Goal: Task Accomplishment & Management: Manage account settings

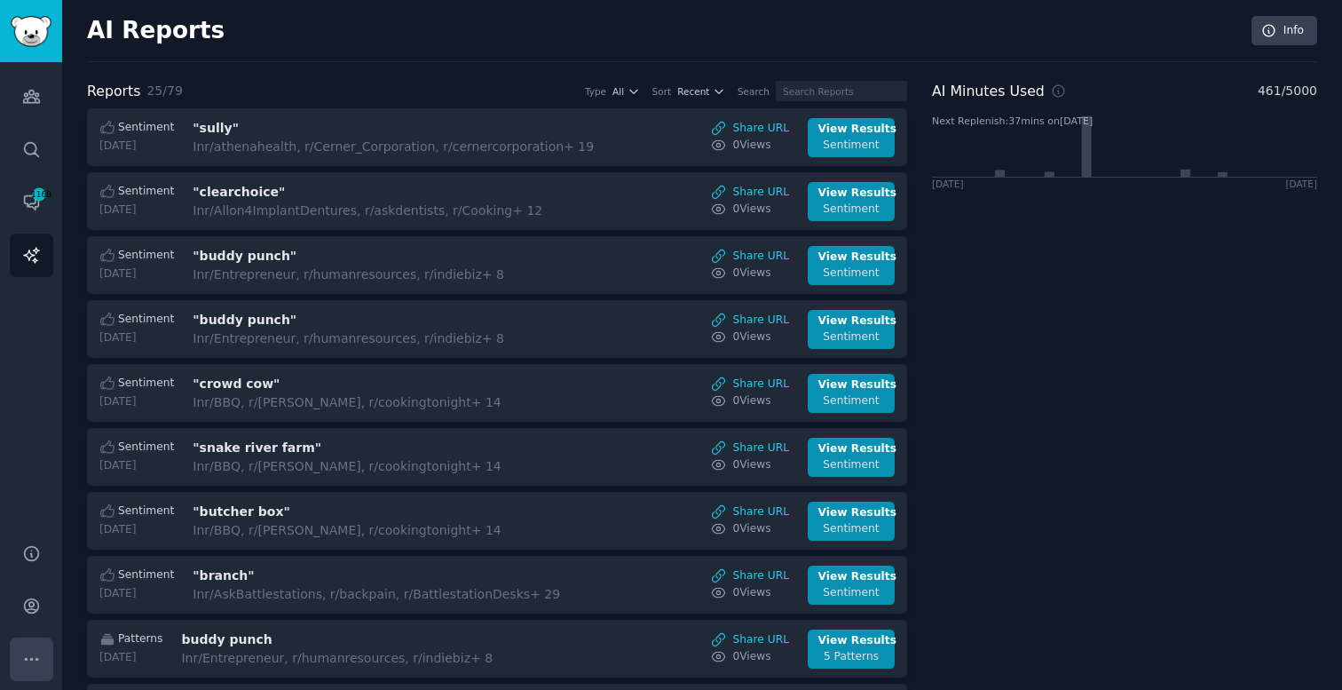
click at [44, 655] on button "More" at bounding box center [31, 658] width 43 height 43
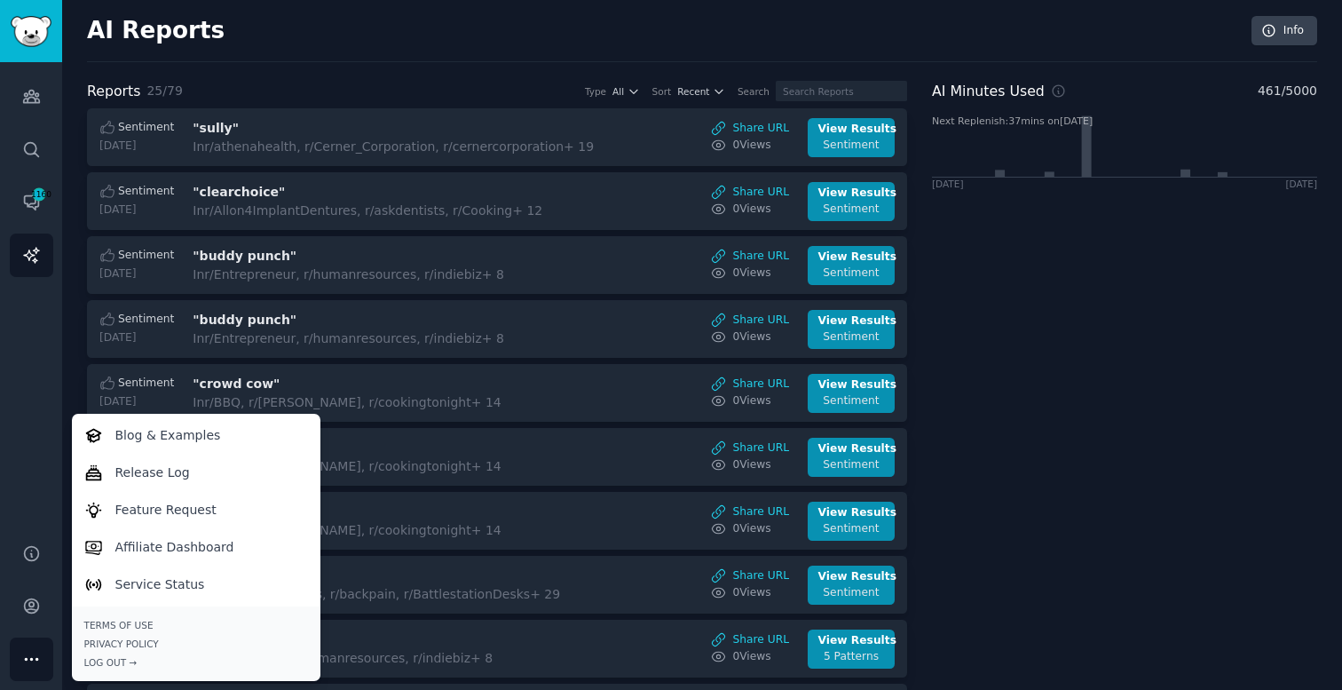
click at [43, 656] on button "More" at bounding box center [31, 658] width 43 height 43
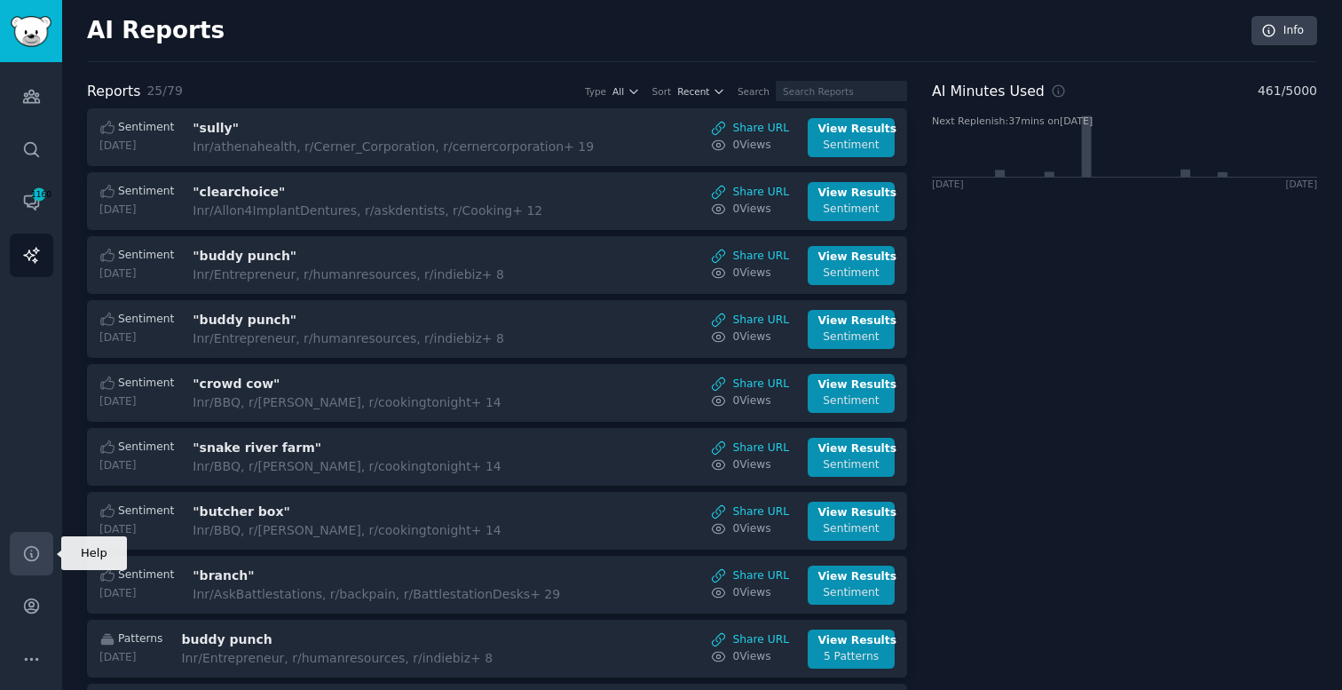
click at [34, 564] on link "Help" at bounding box center [31, 553] width 43 height 43
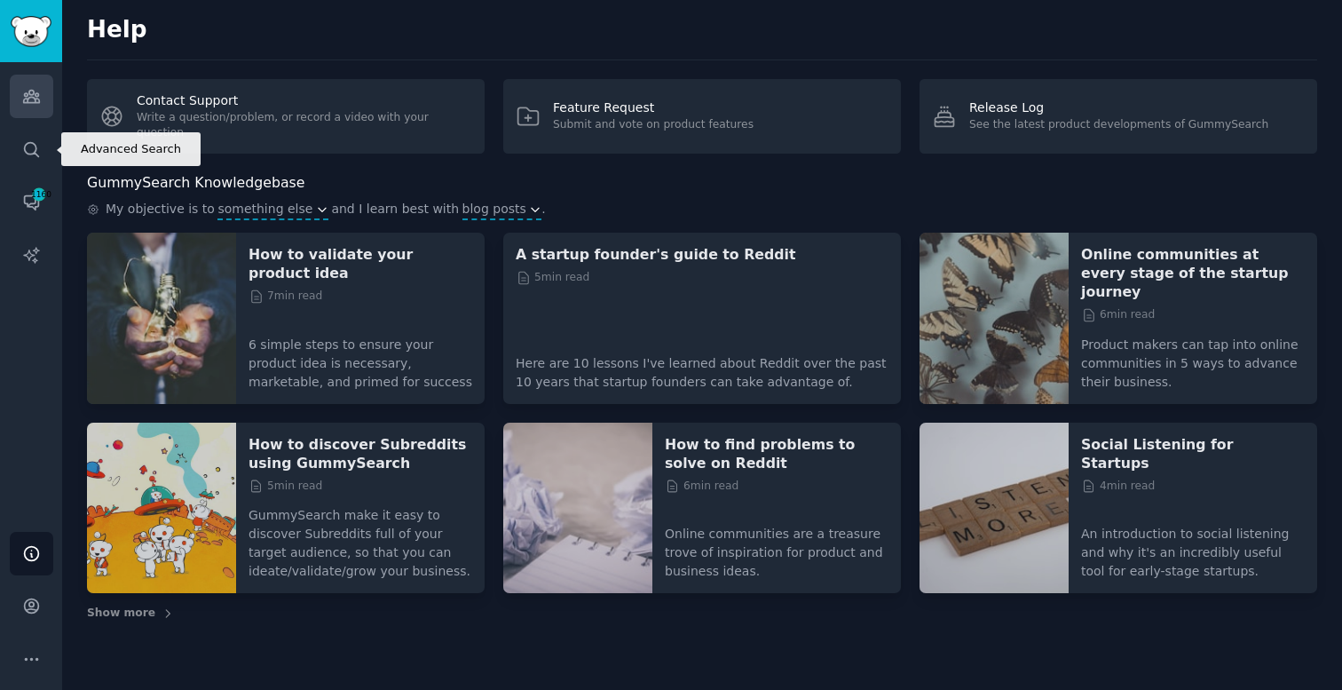
click at [38, 101] on icon "Sidebar" at bounding box center [31, 97] width 16 height 12
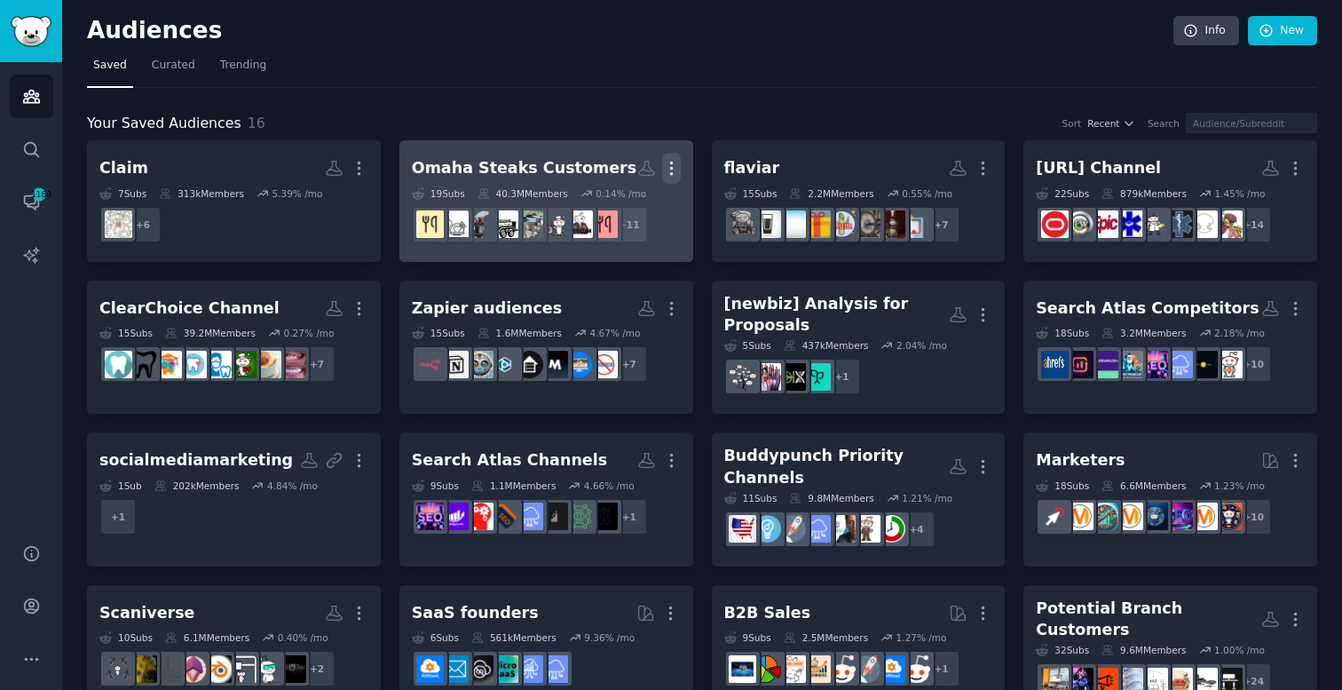
click at [674, 159] on icon "button" at bounding box center [671, 168] width 19 height 19
click at [663, 162] on icon "button" at bounding box center [671, 168] width 19 height 19
click at [610, 169] on p "View" at bounding box center [617, 174] width 29 height 19
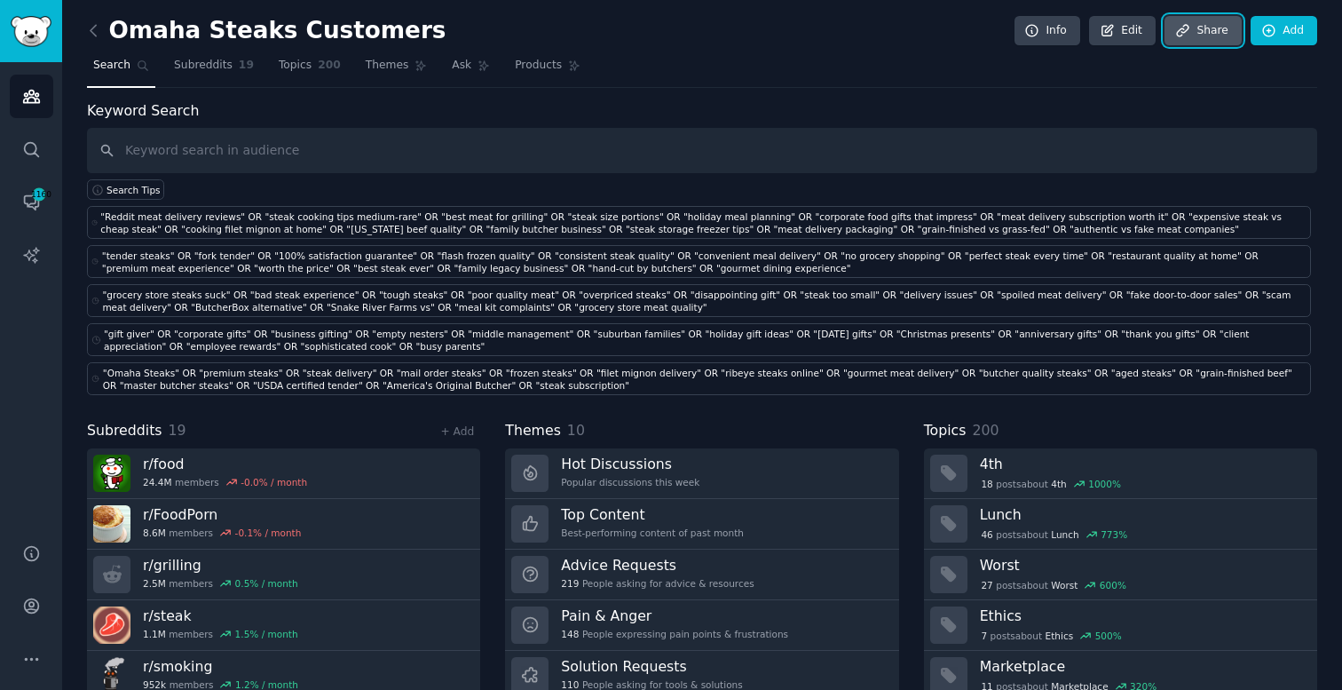
click at [1196, 26] on link "Share" at bounding box center [1202, 31] width 76 height 30
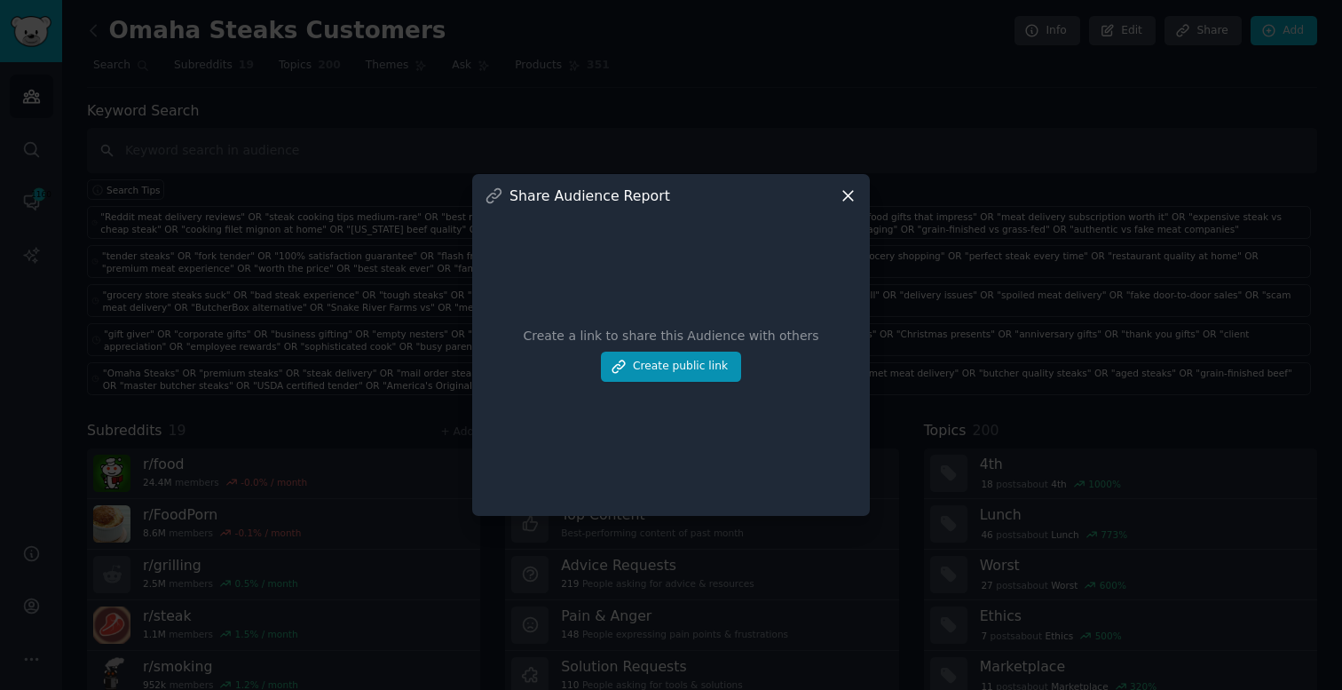
click at [1108, 101] on div at bounding box center [671, 345] width 1342 height 690
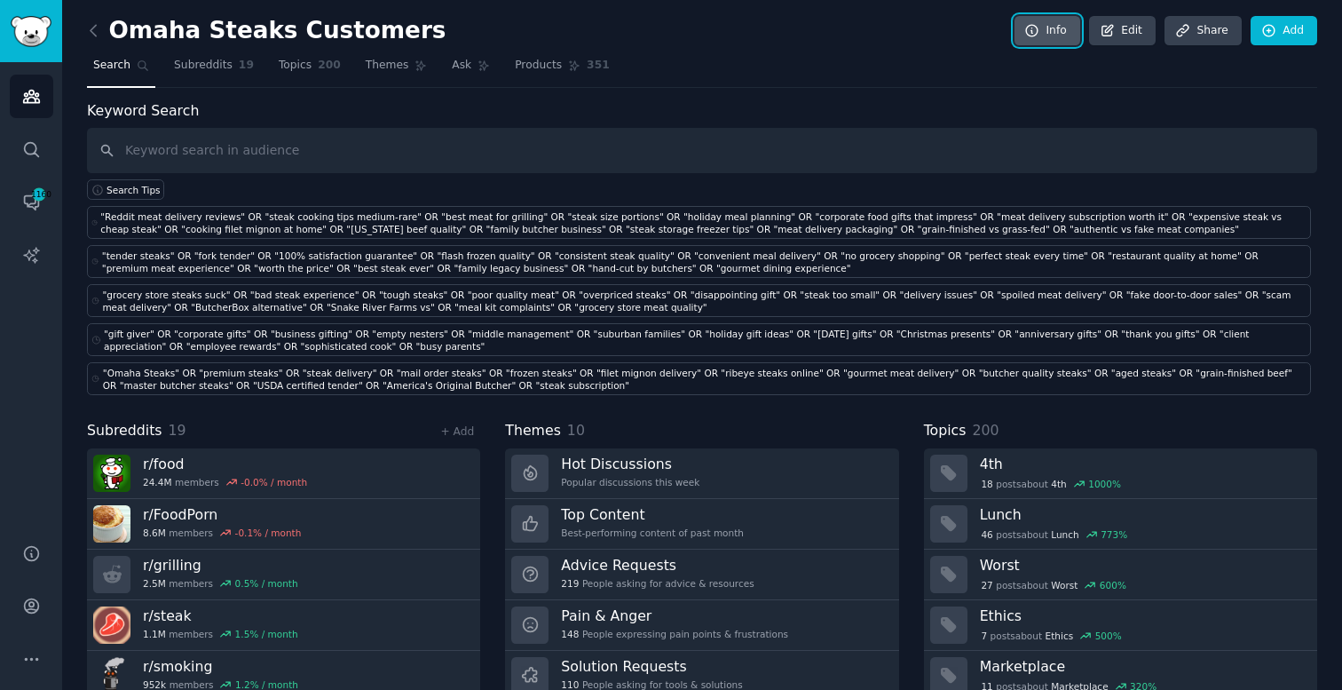
click at [1061, 34] on link "Info" at bounding box center [1047, 31] width 66 height 30
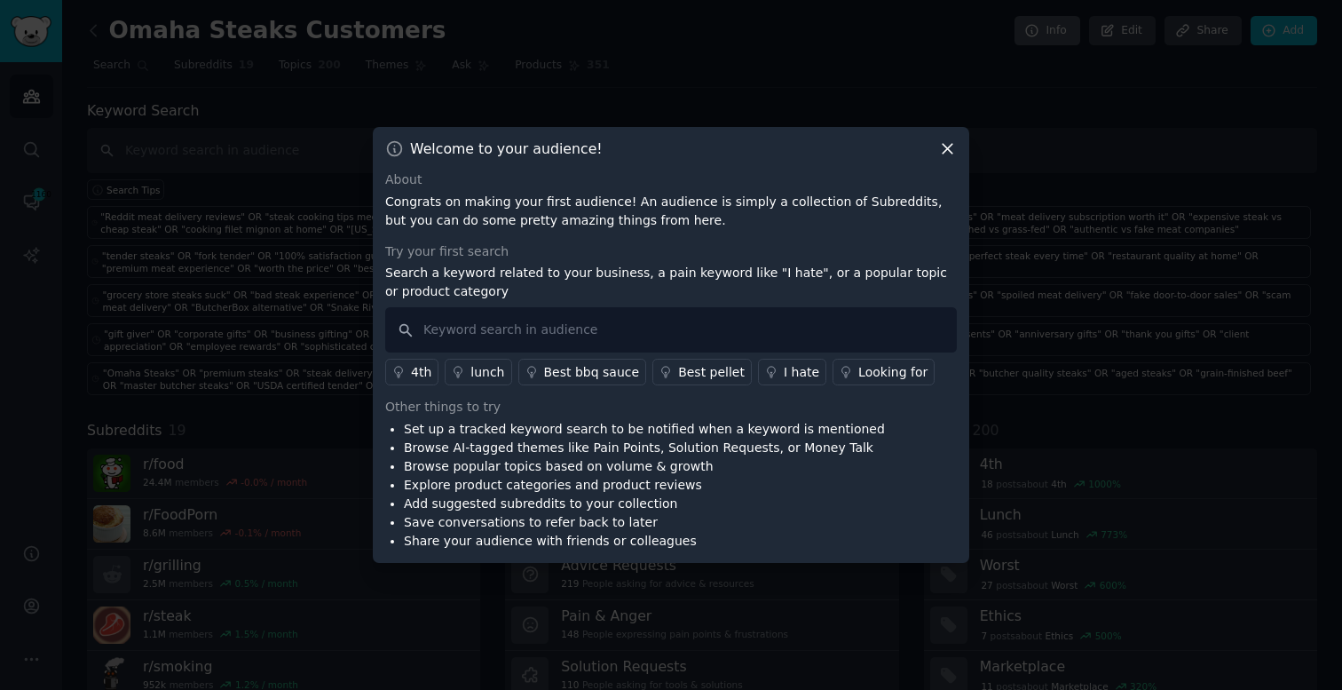
click at [1061, 34] on div at bounding box center [671, 345] width 1342 height 690
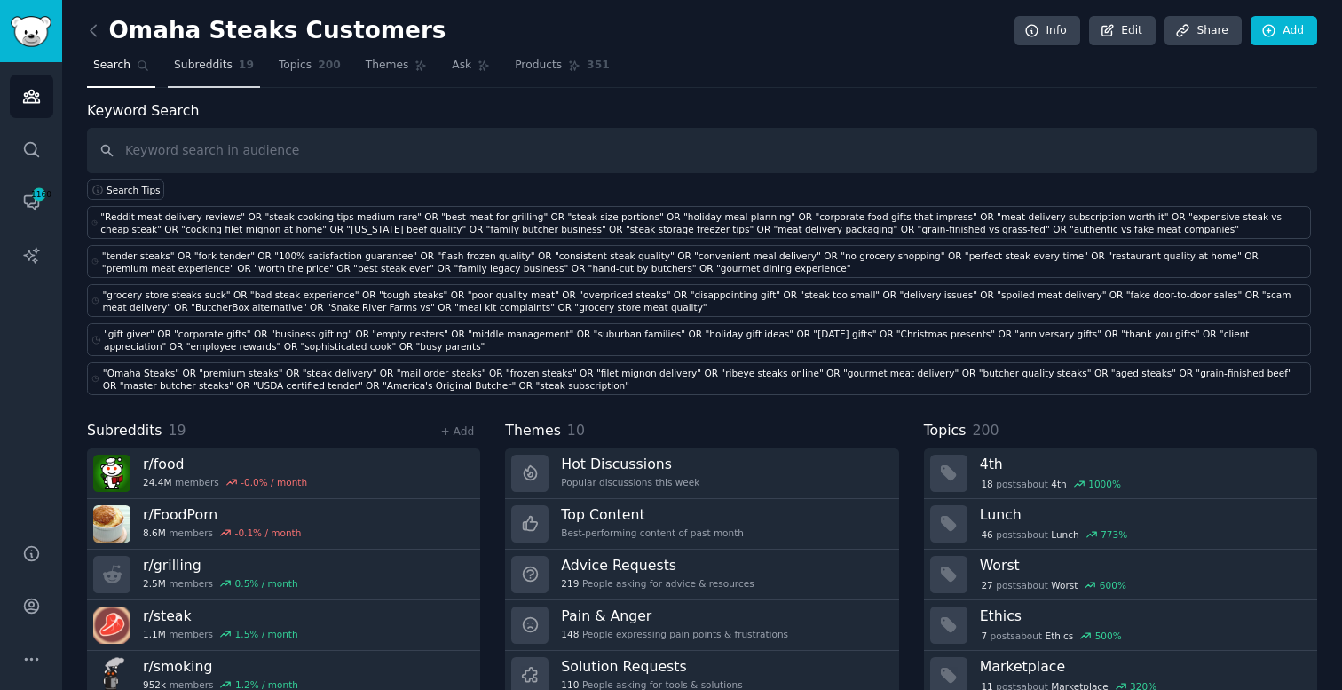
click at [228, 70] on span "Subreddits" at bounding box center [203, 66] width 59 height 16
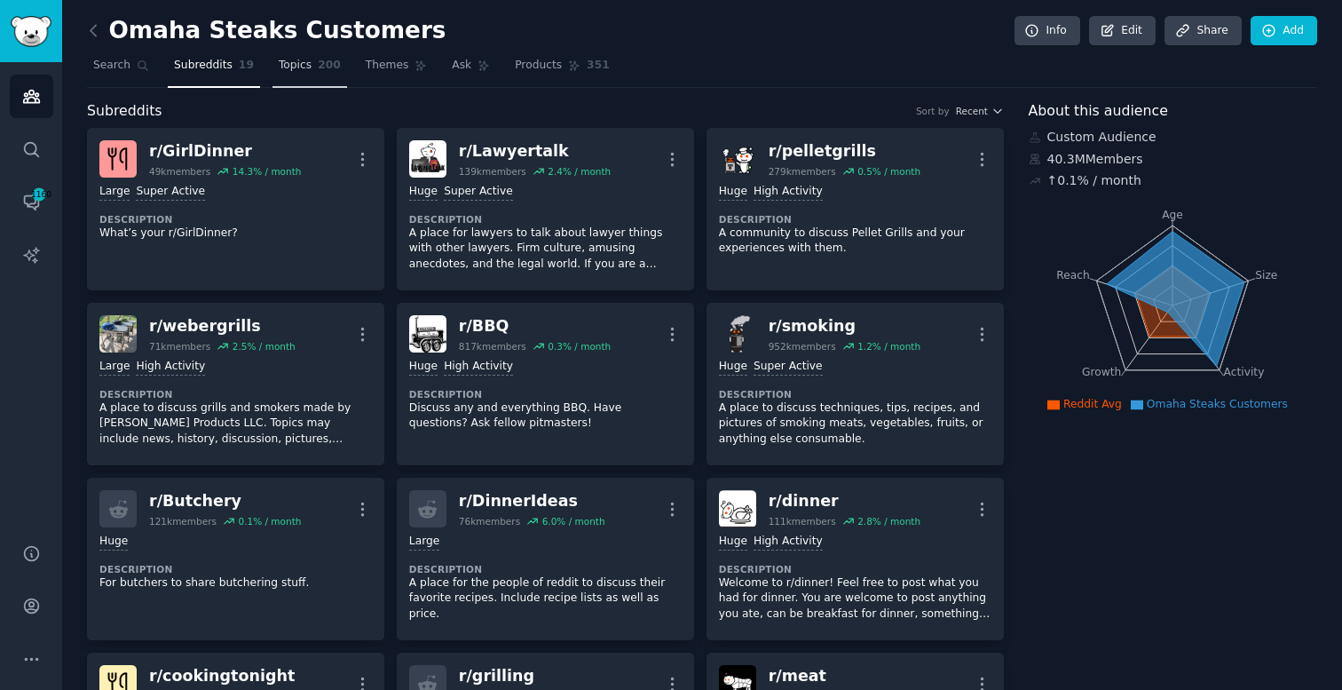
click at [331, 69] on span "200" at bounding box center [329, 66] width 23 height 16
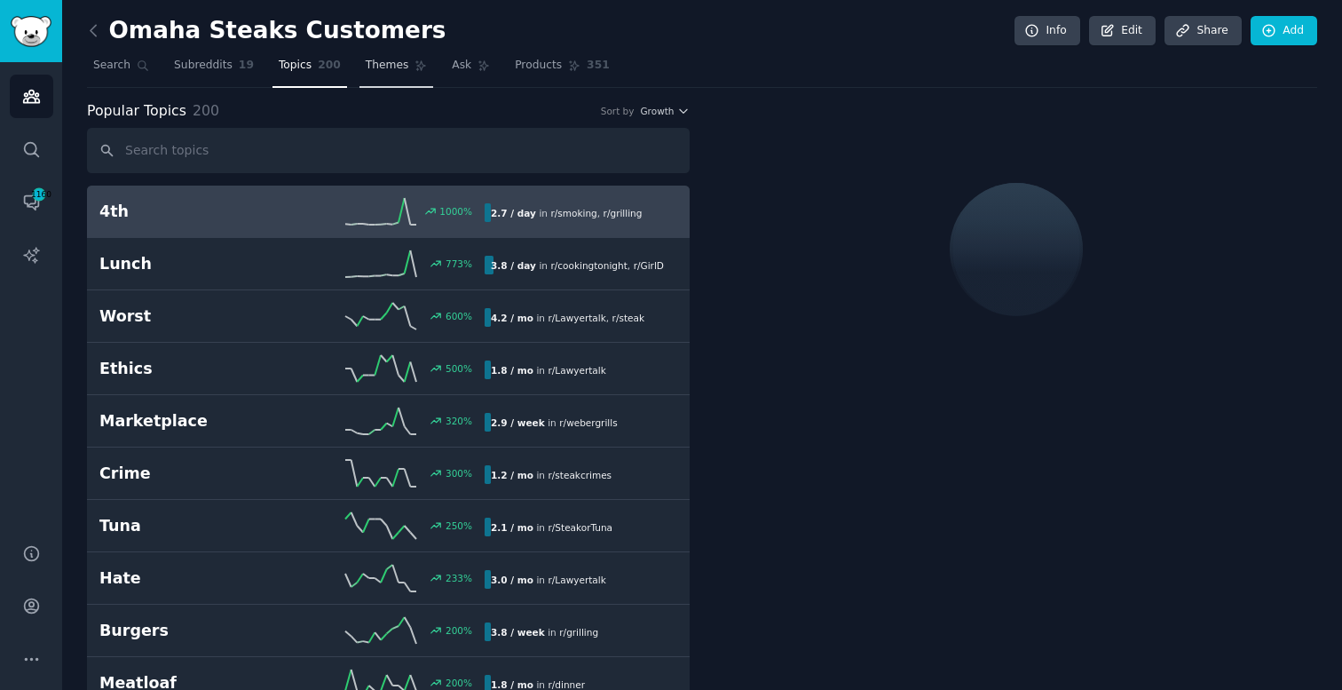
click at [390, 65] on span "Themes" at bounding box center [387, 66] width 43 height 16
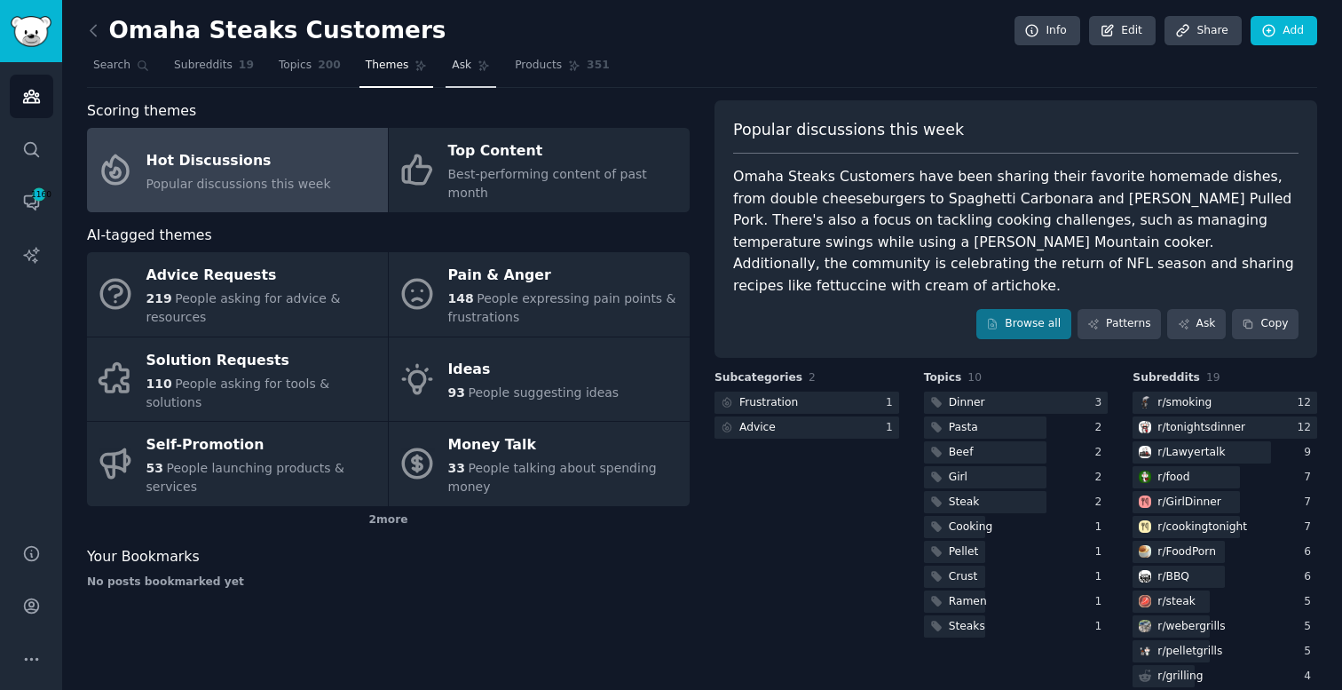
click at [469, 66] on link "Ask" at bounding box center [471, 69] width 51 height 36
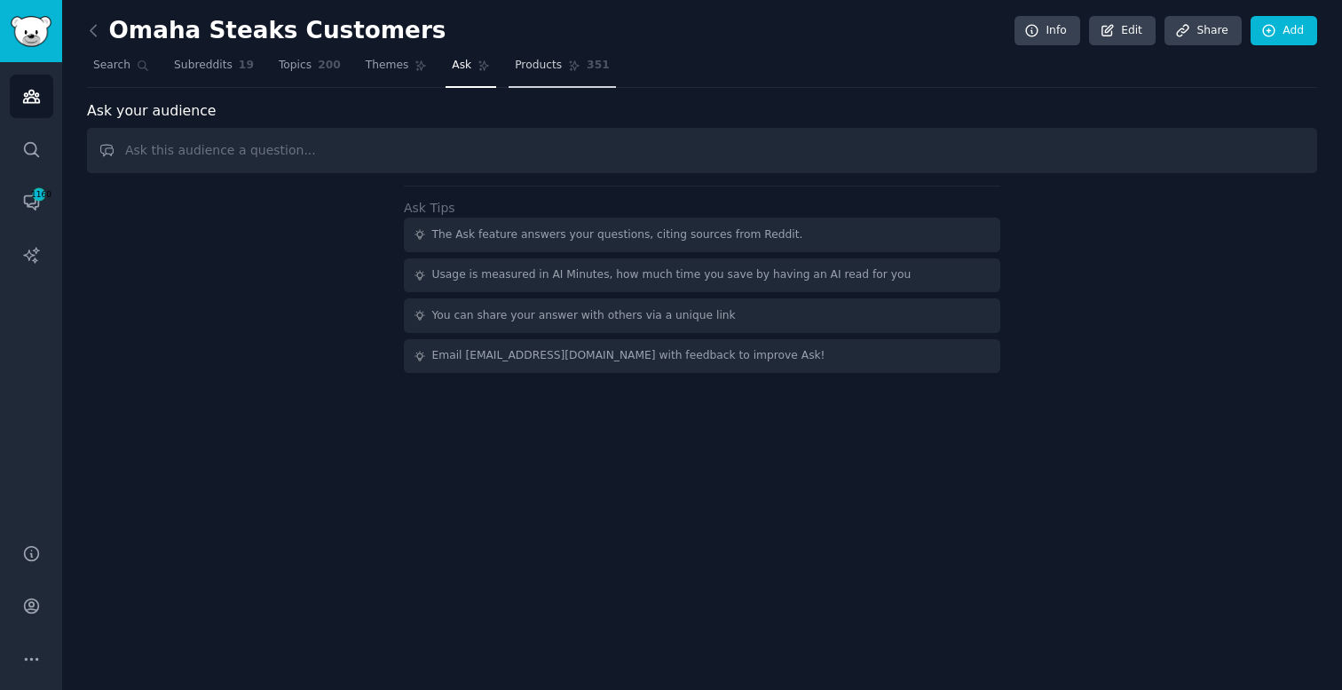
click at [539, 66] on span "Products" at bounding box center [538, 66] width 47 height 16
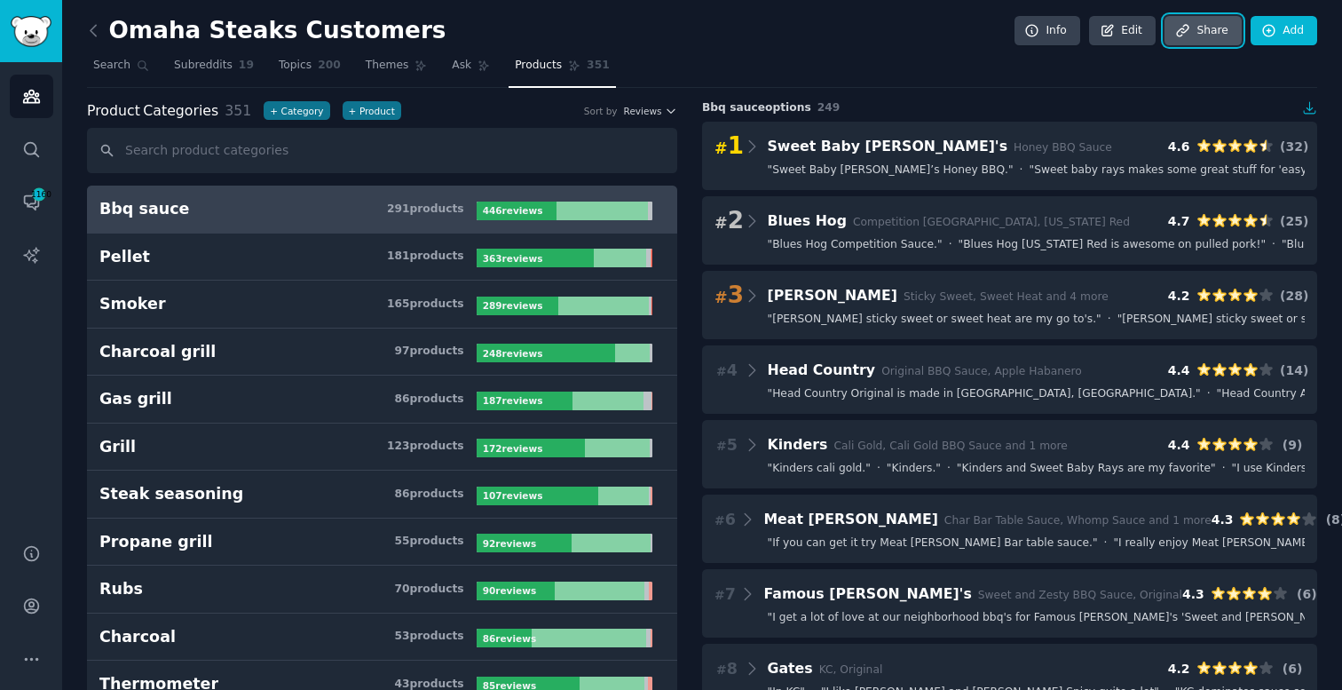
click at [1225, 41] on link "Share" at bounding box center [1202, 31] width 76 height 30
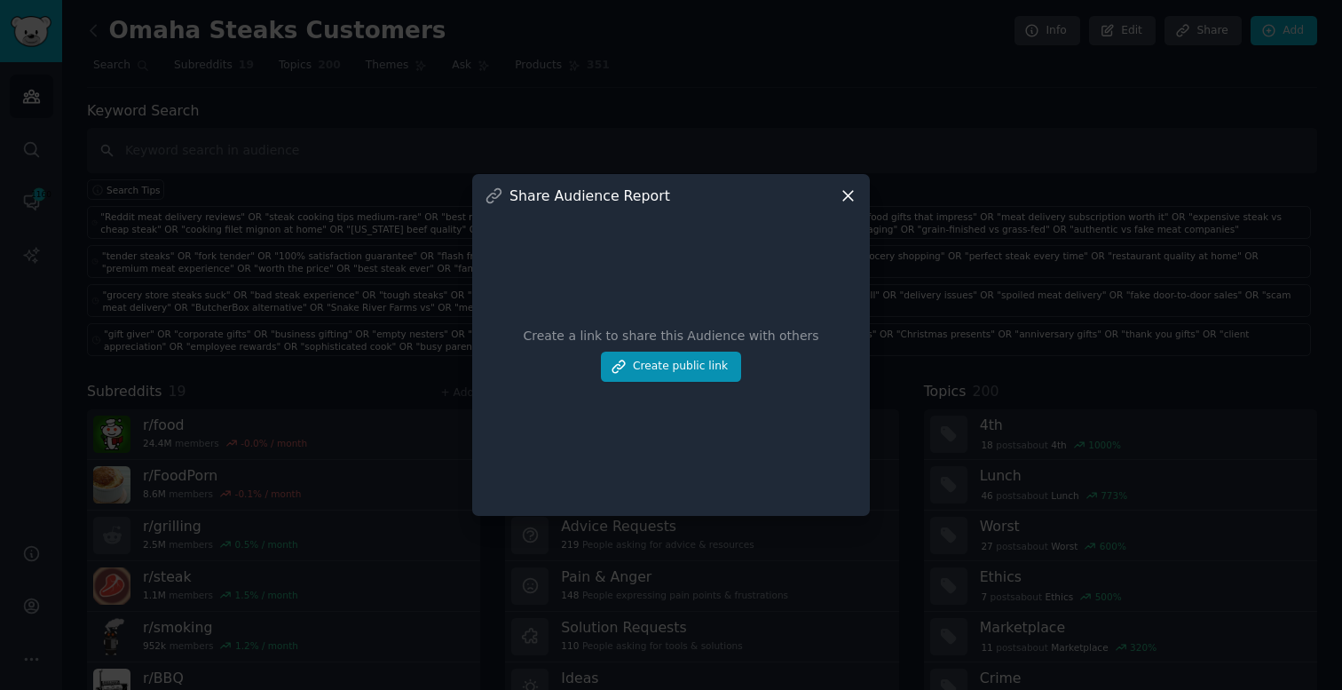
click at [1083, 81] on div at bounding box center [671, 345] width 1342 height 690
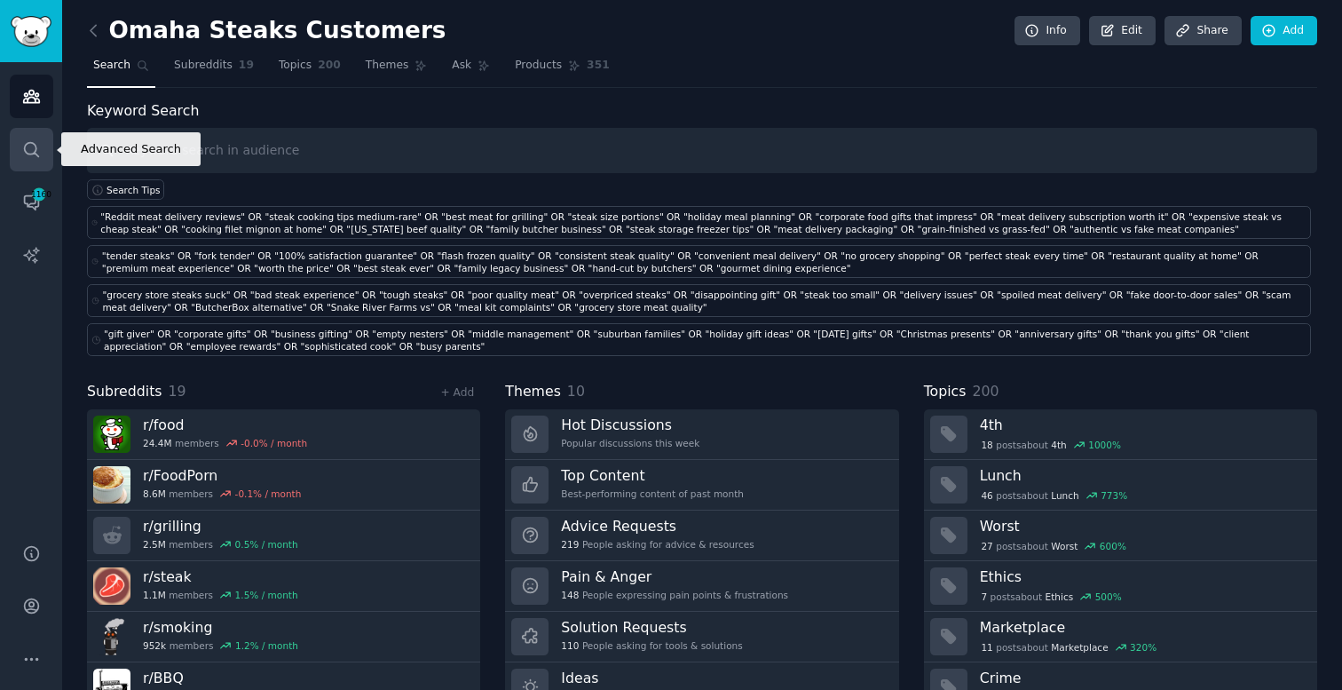
click at [43, 149] on link "Search" at bounding box center [31, 149] width 43 height 43
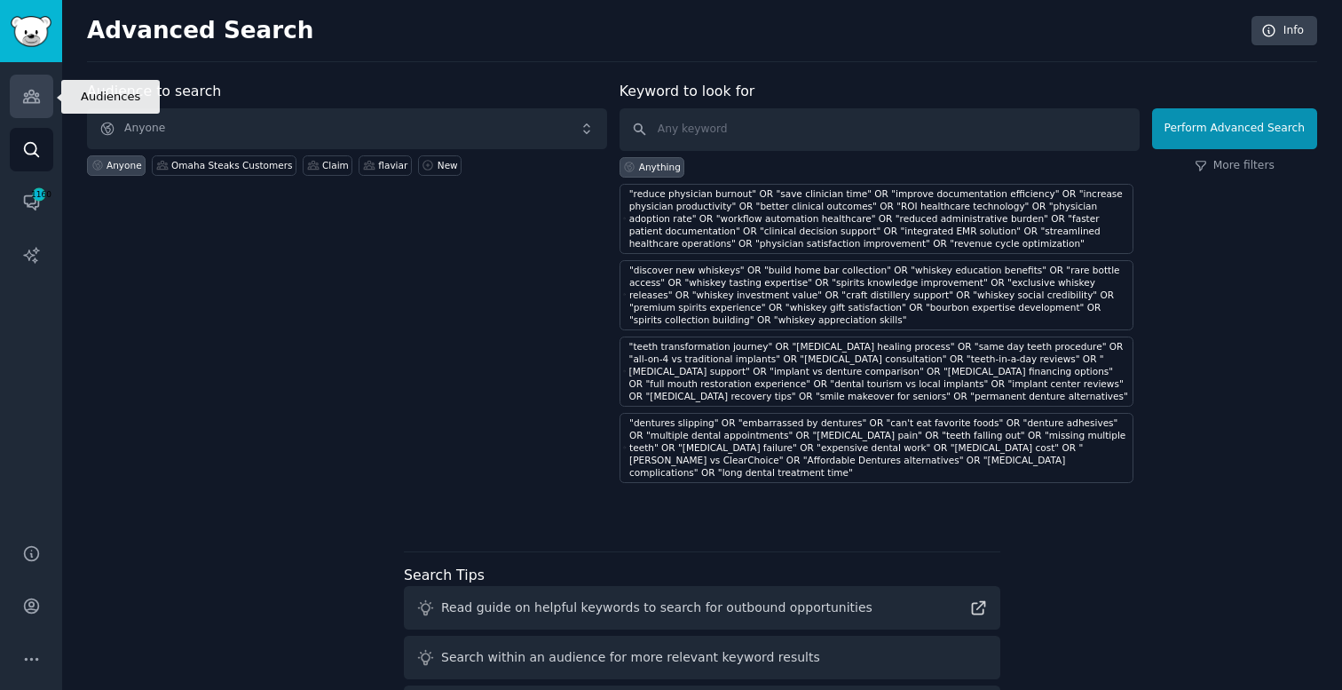
click at [43, 90] on link "Audiences" at bounding box center [31, 96] width 43 height 43
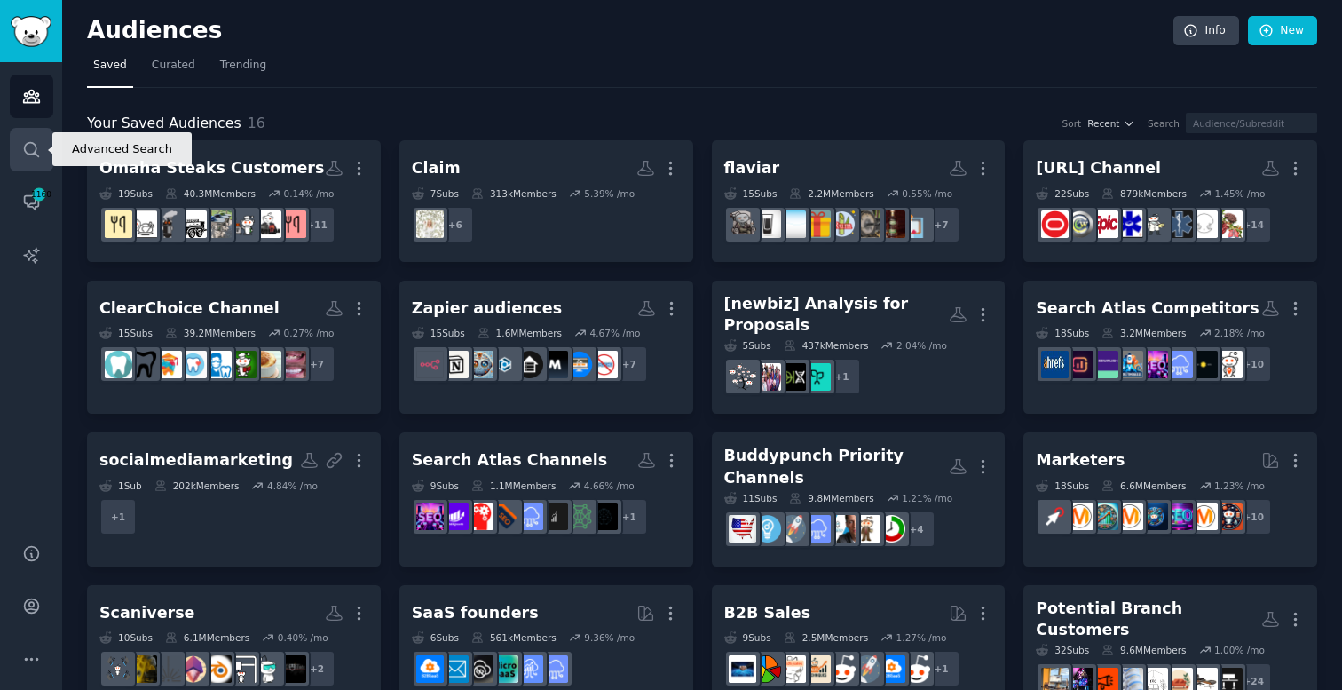
click at [35, 144] on icon "Sidebar" at bounding box center [31, 149] width 19 height 19
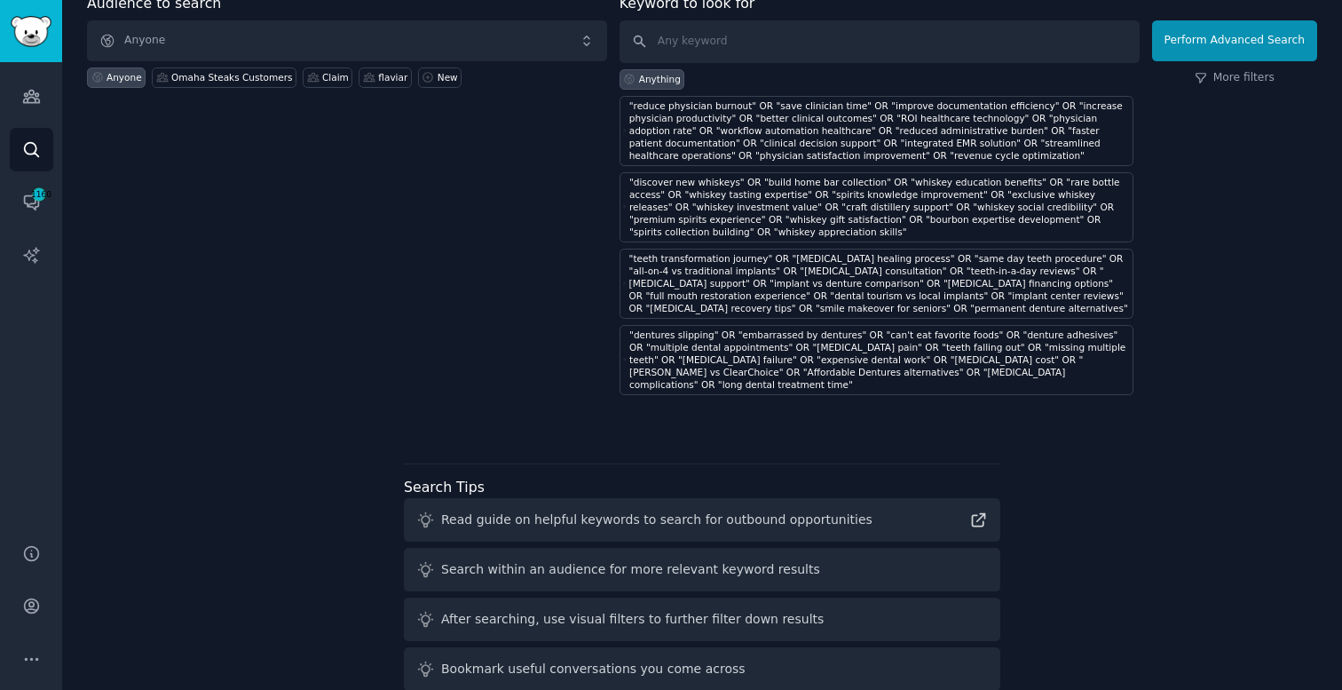
scroll to position [21, 0]
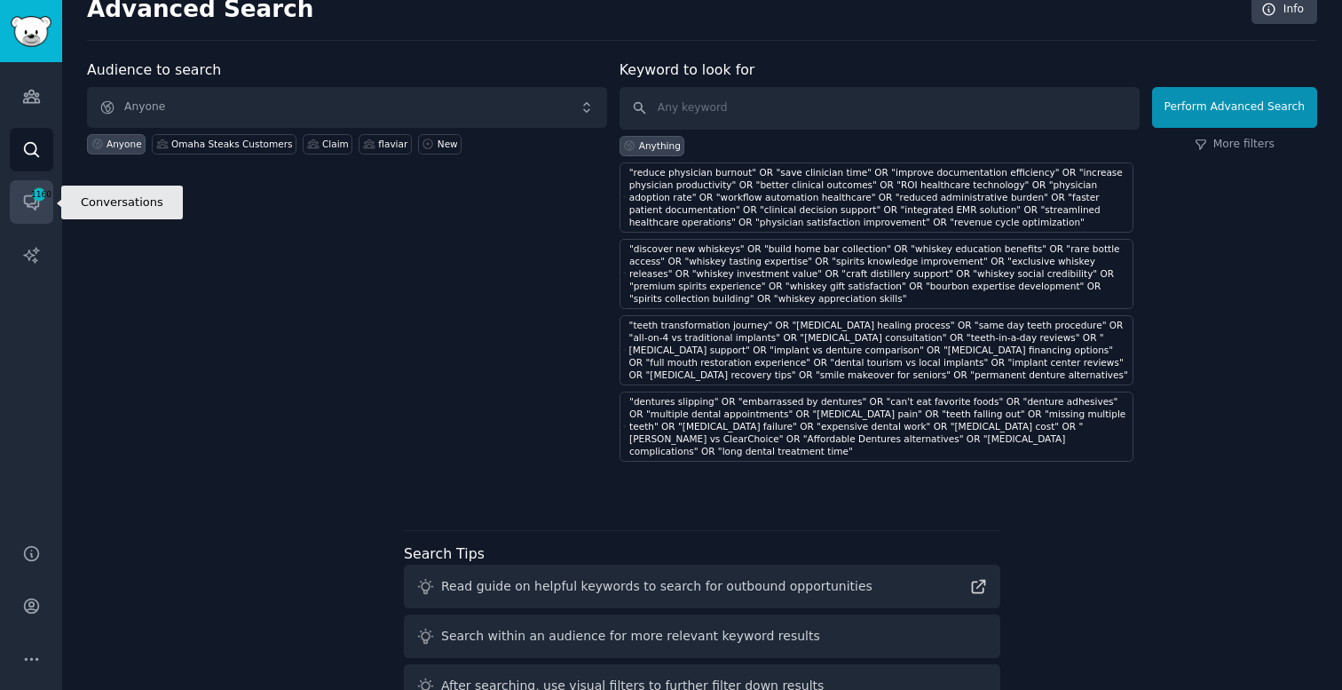
click at [23, 207] on icon "Sidebar" at bounding box center [31, 202] width 19 height 19
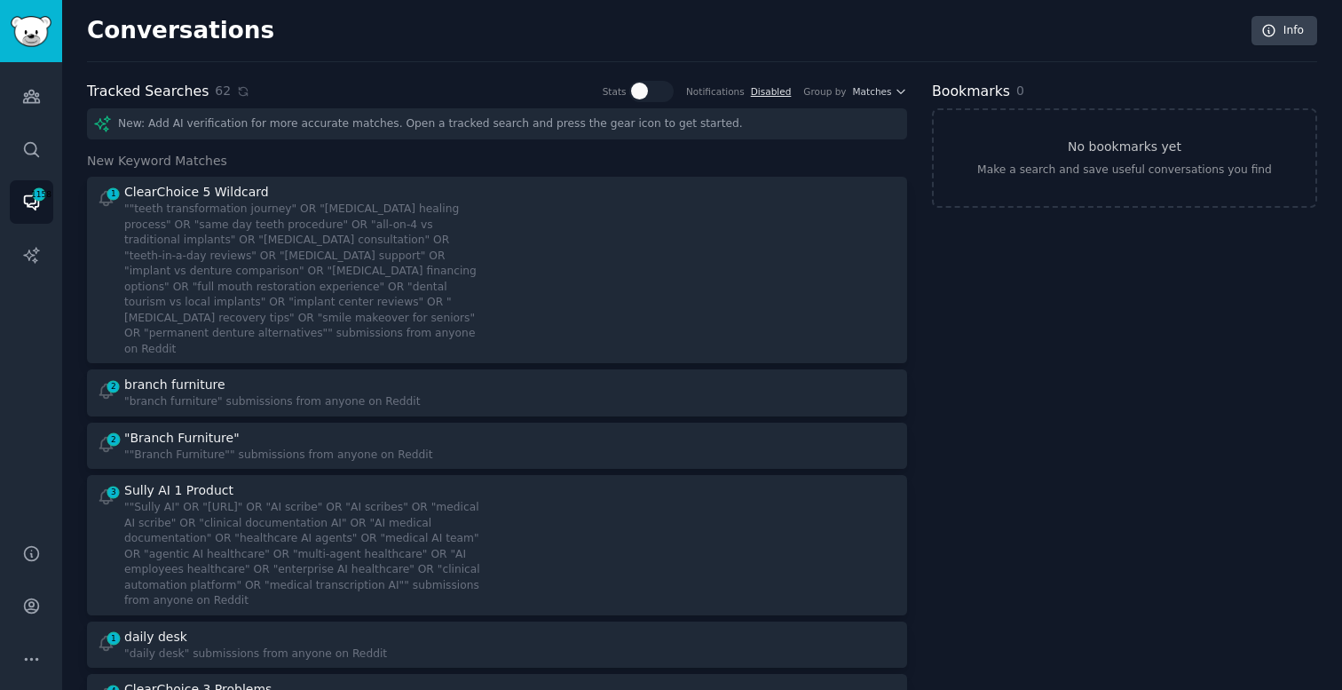
click at [770, 89] on link "Disabled" at bounding box center [771, 91] width 41 height 11
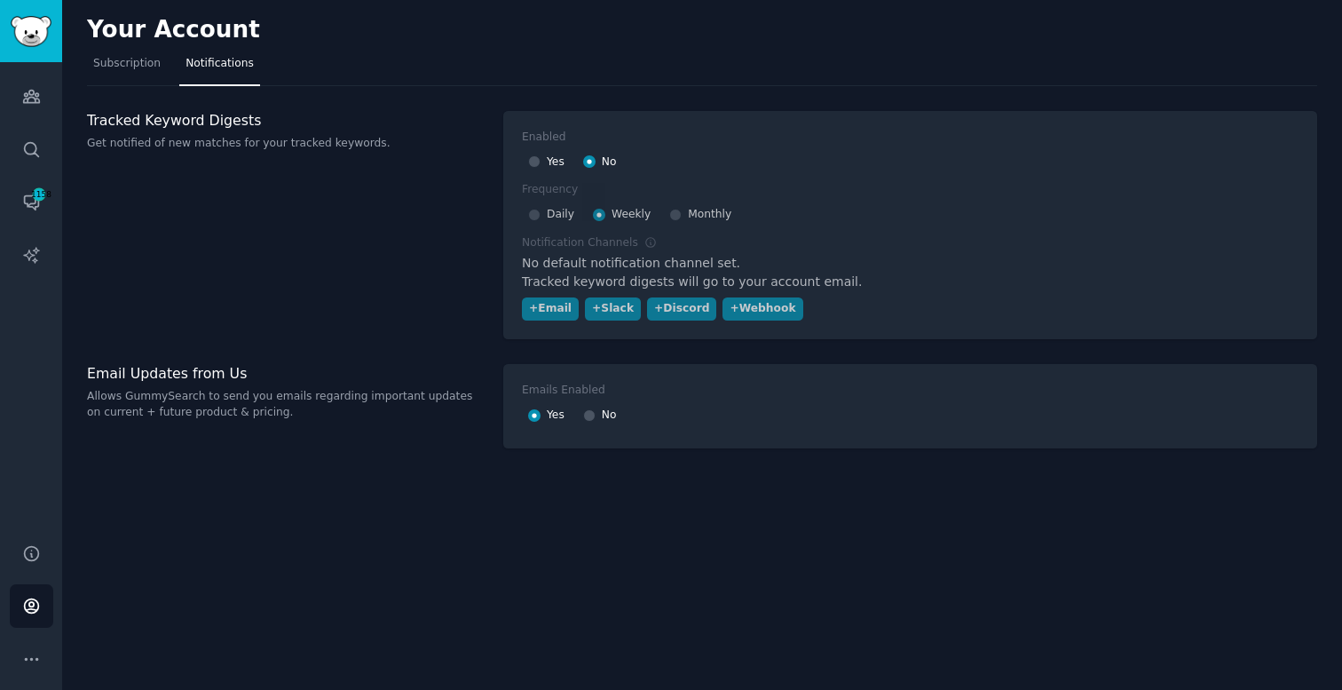
click at [770, 89] on div "Your Account Subscription Notifications Tracked Keyword Digests Get notified of…" at bounding box center [702, 345] width 1280 height 690
click at [535, 162] on input "Yes" at bounding box center [534, 161] width 12 height 12
radio input "true"
click at [541, 215] on div "Daily" at bounding box center [551, 215] width 46 height 28
click at [533, 214] on input "Daily" at bounding box center [534, 215] width 12 height 12
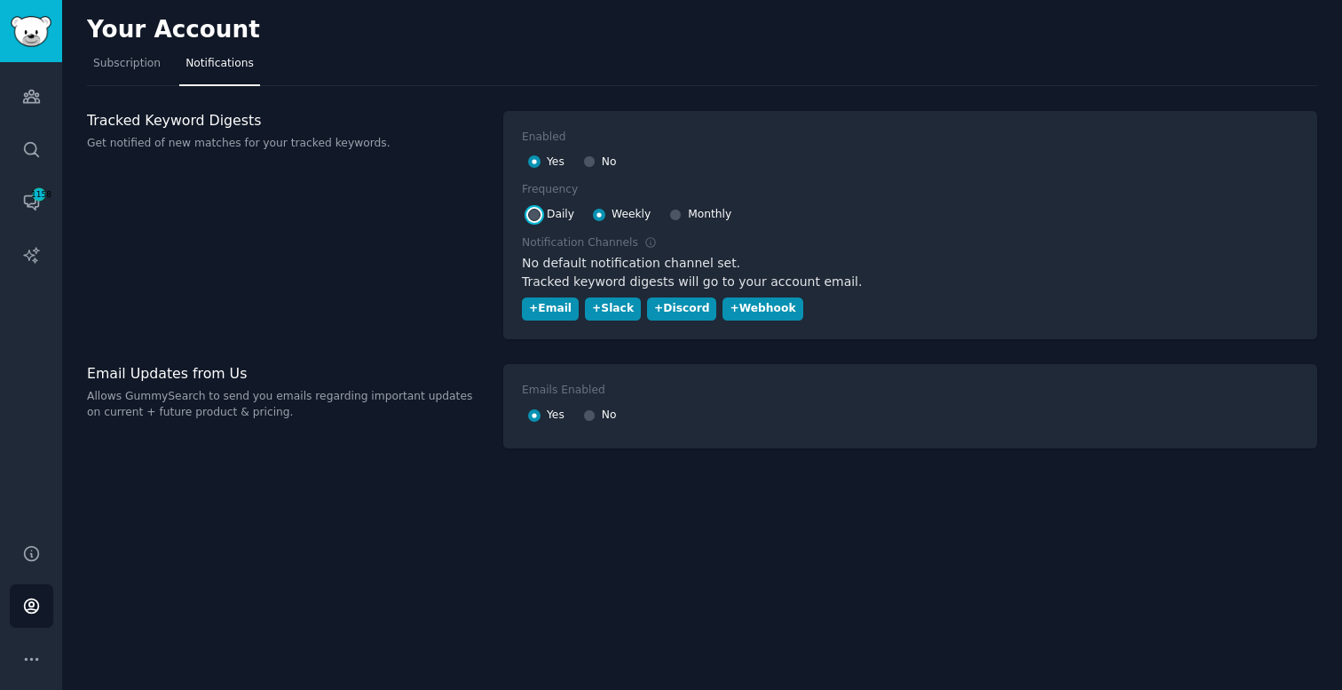
radio input "true"
click at [608, 309] on div "+ Slack" at bounding box center [613, 309] width 42 height 16
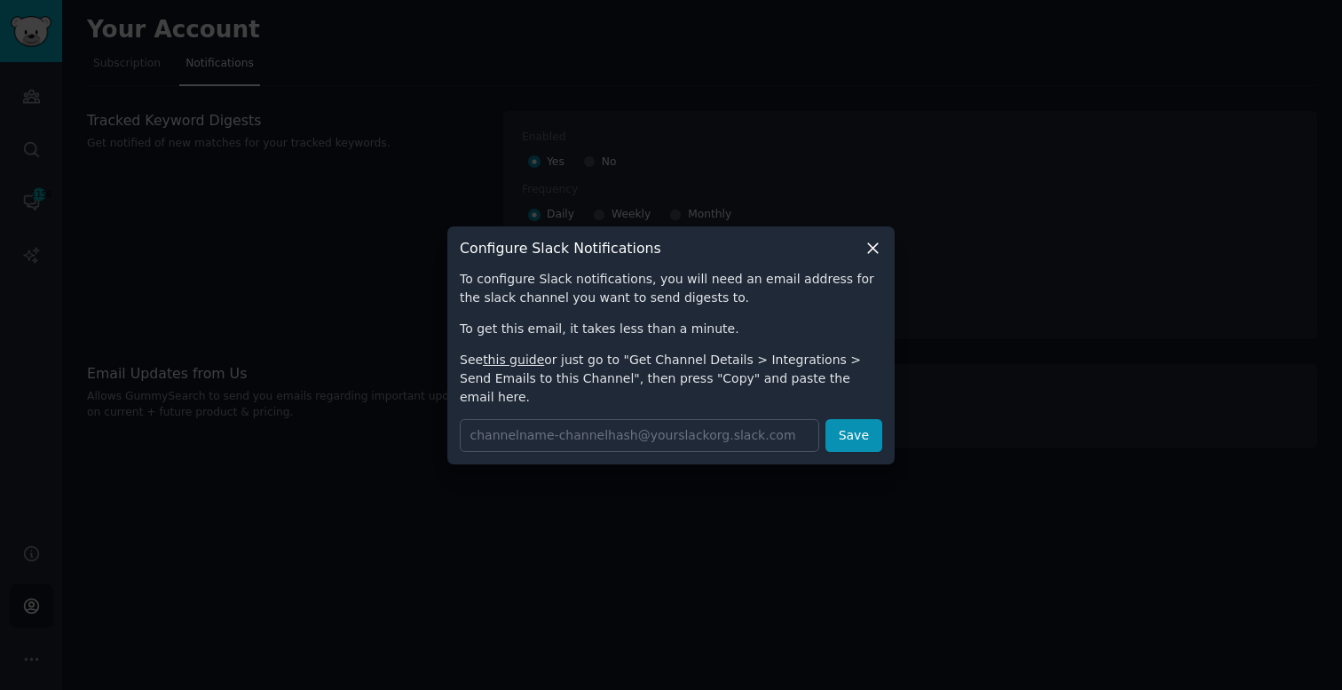
click at [616, 356] on div "To configure Slack notifications, you will need an email address for the slack …" at bounding box center [671, 338] width 422 height 137
click at [550, 348] on div "To configure Slack notifications, you will need an email address for the slack …" at bounding box center [671, 338] width 422 height 137
click at [677, 437] on input "text" at bounding box center [639, 435] width 359 height 33
paste input "[EMAIL_ADDRESS][DOMAIN_NAME]"
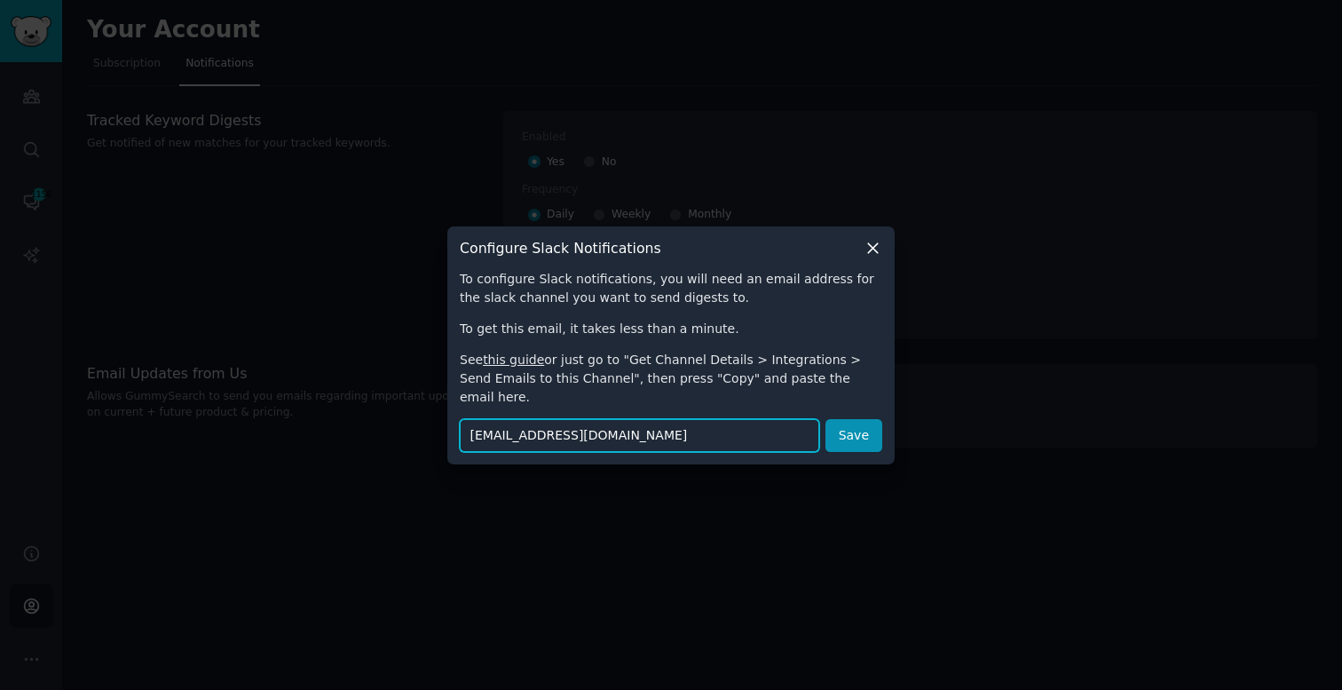
scroll to position [0, 83]
type input "[EMAIL_ADDRESS][DOMAIN_NAME]"
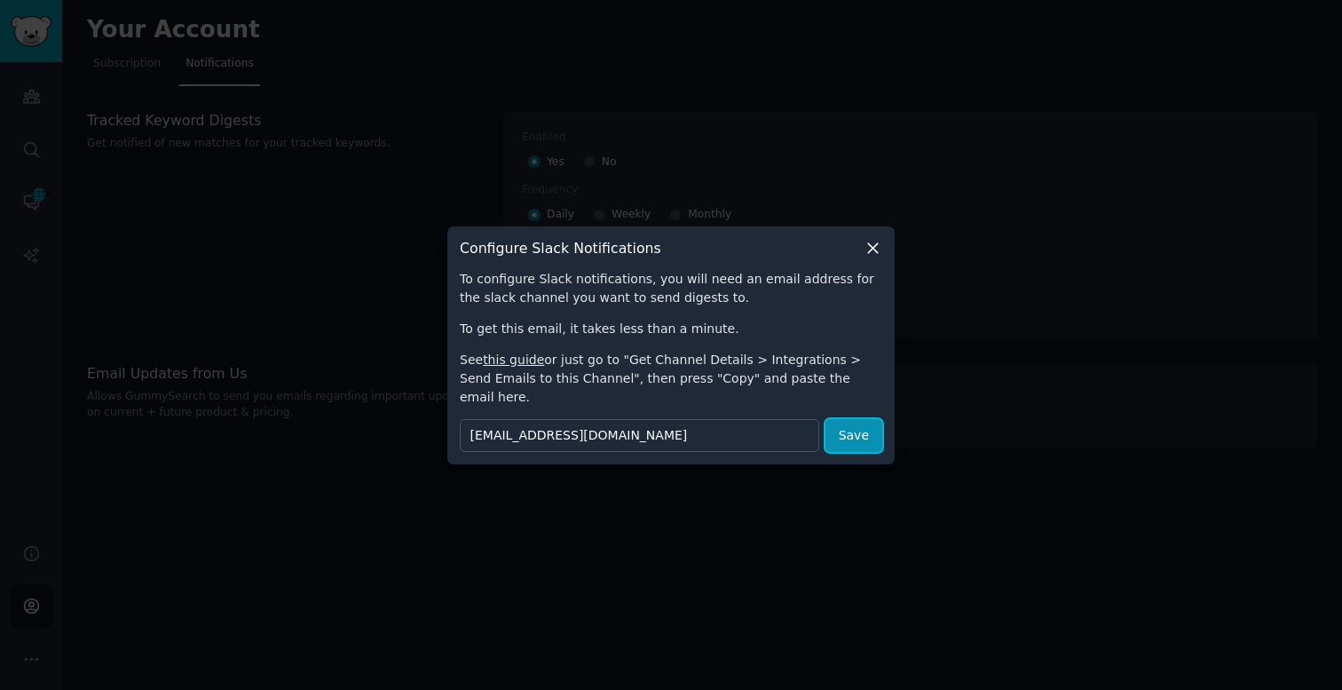
click at [841, 430] on button "Save" at bounding box center [853, 435] width 57 height 33
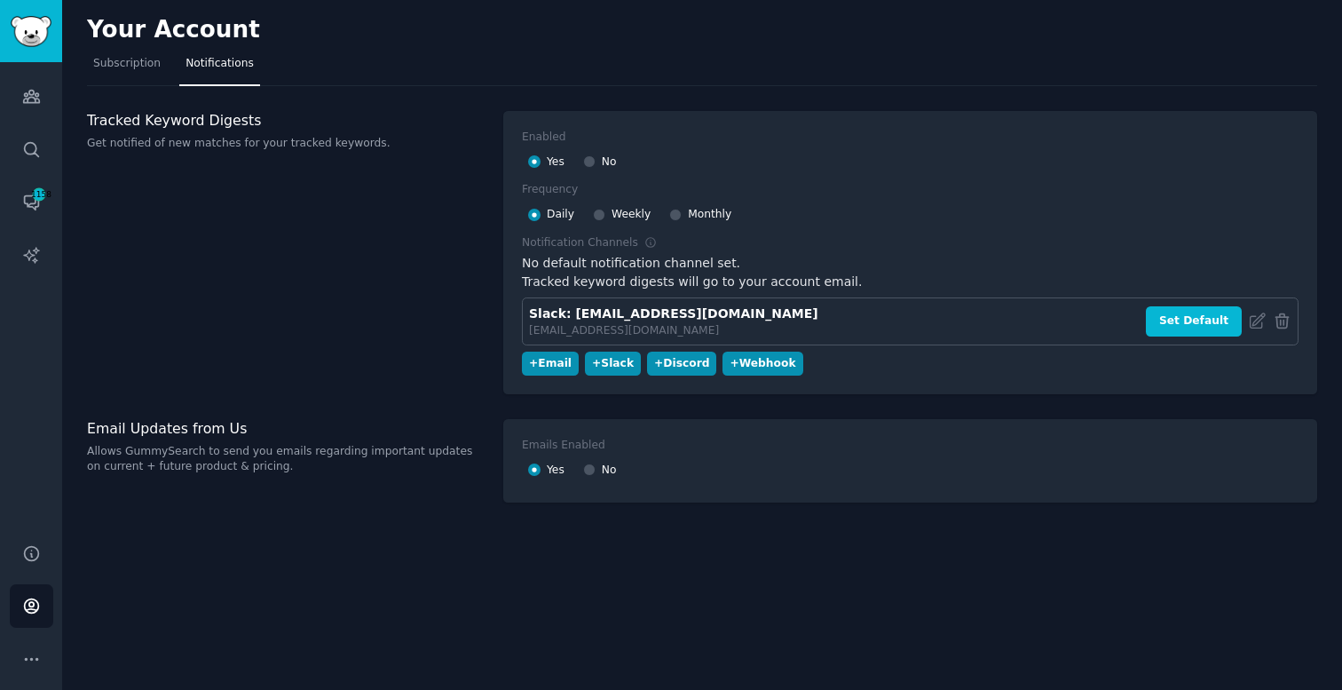
click at [957, 387] on div "Enabled Yes No Frequency Daily Weekly Monthly Notification Channels No default …" at bounding box center [910, 252] width 814 height 283
click at [242, 164] on div "Tracked Keyword Digests Get notified of new matches for your tracked keywords." at bounding box center [286, 252] width 398 height 283
click at [230, 124] on h3 "Tracked Keyword Digests" at bounding box center [286, 120] width 398 height 19
click at [315, 122] on h3 "Tracked Keyword Digests" at bounding box center [286, 120] width 398 height 19
click at [122, 73] on link "Subscription" at bounding box center [127, 68] width 80 height 36
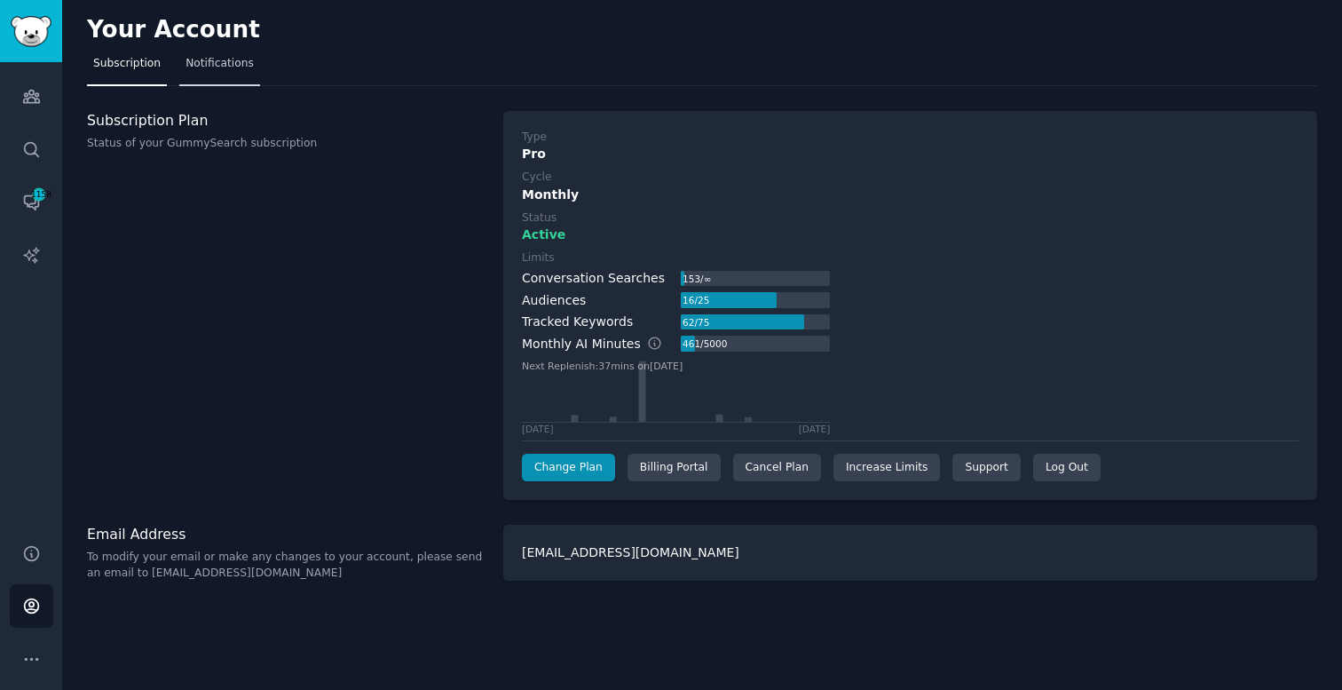
click at [228, 70] on span "Notifications" at bounding box center [219, 64] width 68 height 16
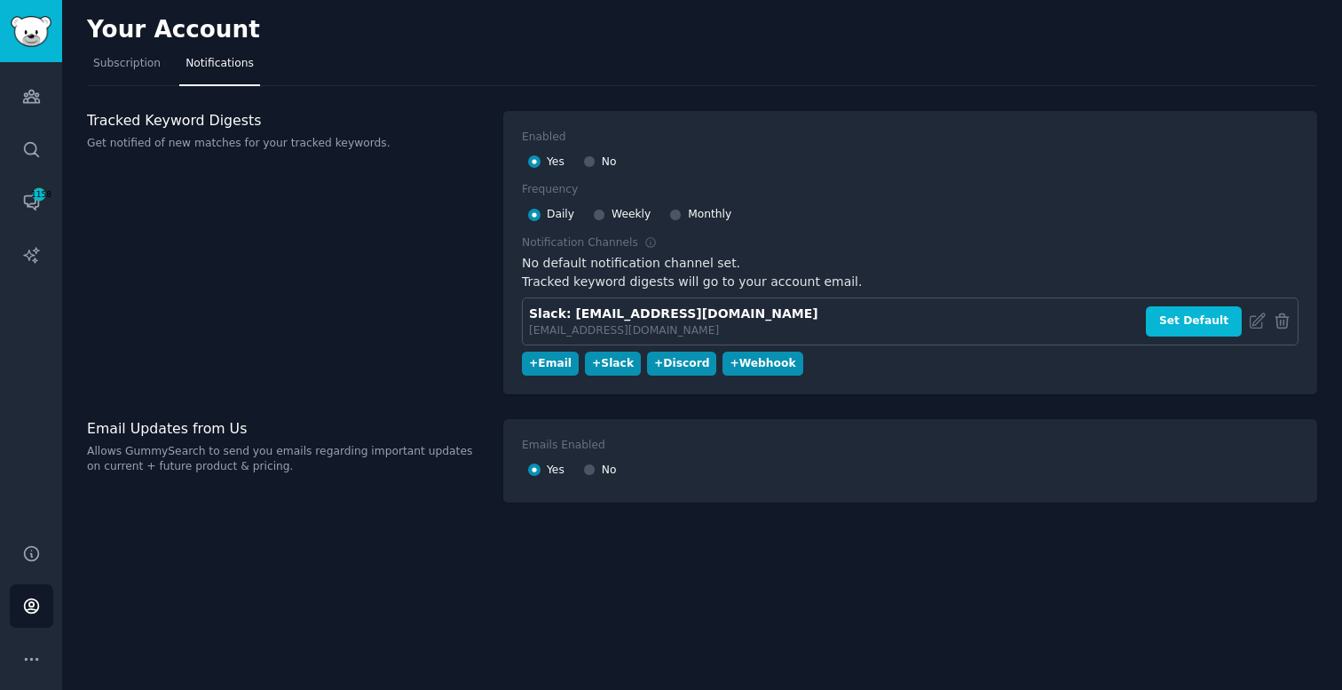
click at [619, 272] on div "No default notification channel set." at bounding box center [910, 263] width 777 height 19
click at [652, 310] on div "Slack: [EMAIL_ADDRESS][DOMAIN_NAME]" at bounding box center [673, 313] width 289 height 19
click at [1252, 323] on icon at bounding box center [1257, 321] width 19 height 19
click at [122, 51] on link "Subscription" at bounding box center [127, 68] width 80 height 36
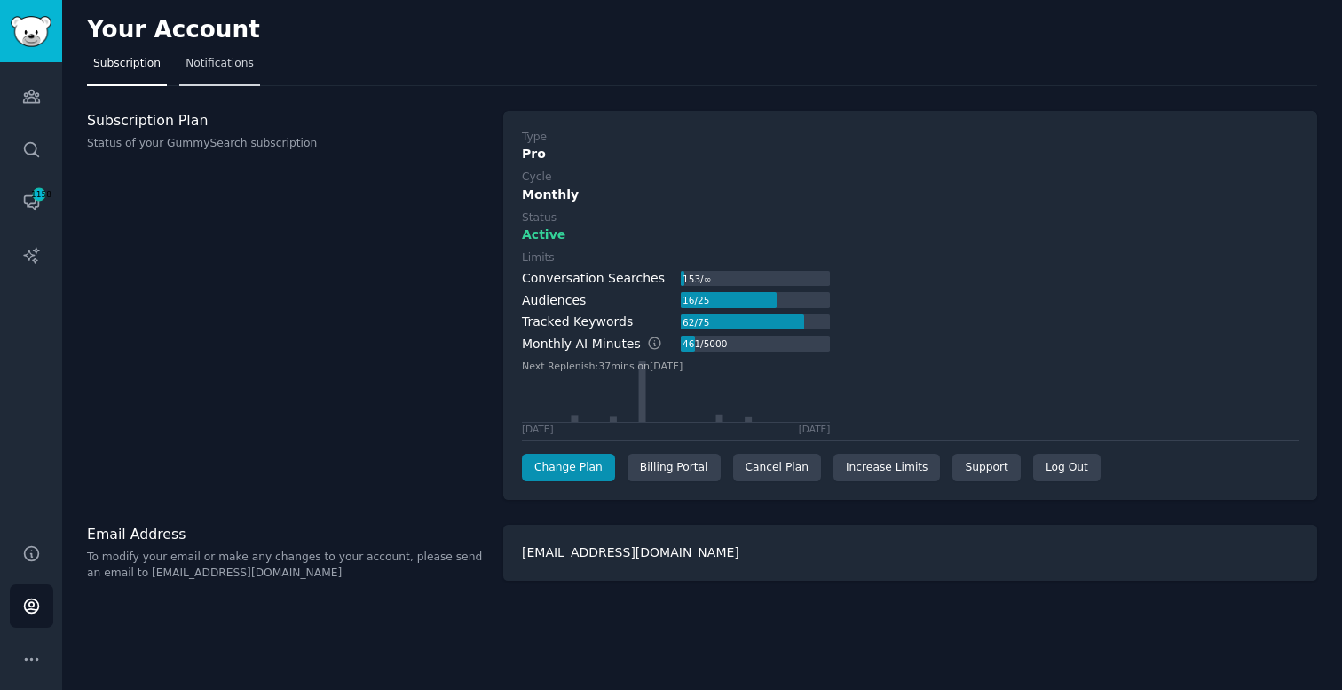
click at [194, 66] on span "Notifications" at bounding box center [219, 64] width 68 height 16
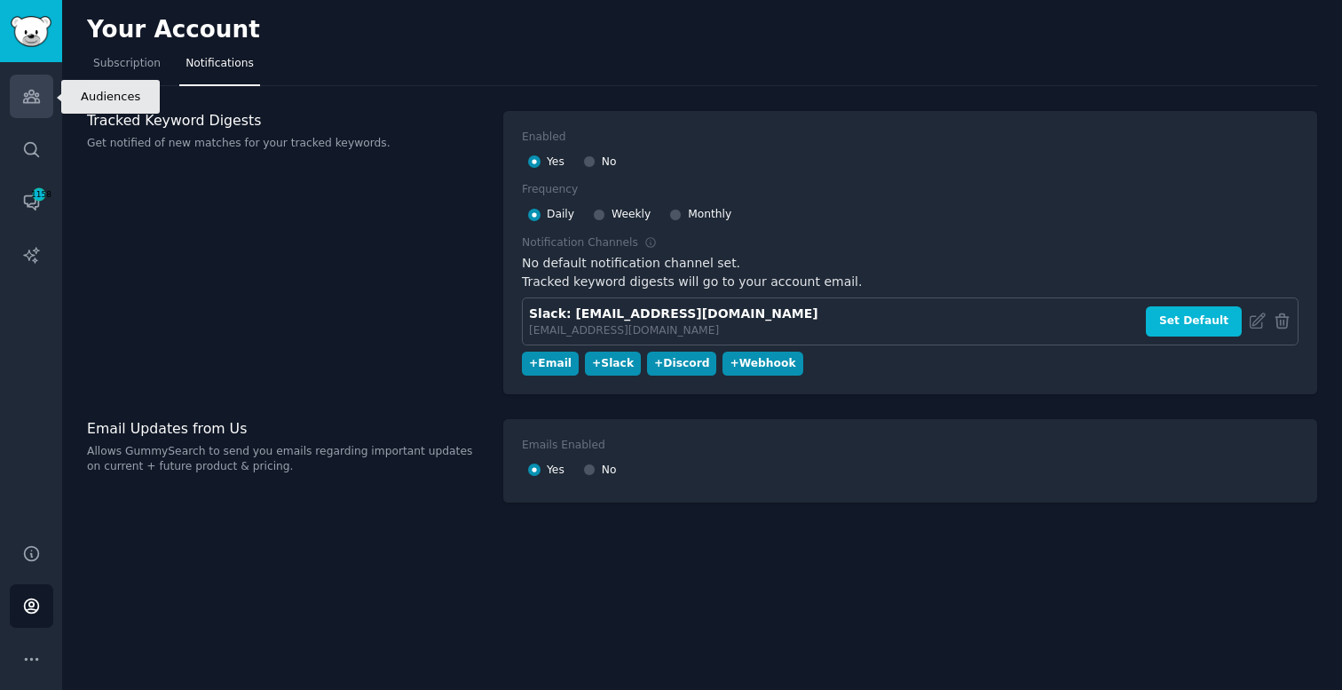
click at [43, 95] on link "Audiences" at bounding box center [31, 96] width 43 height 43
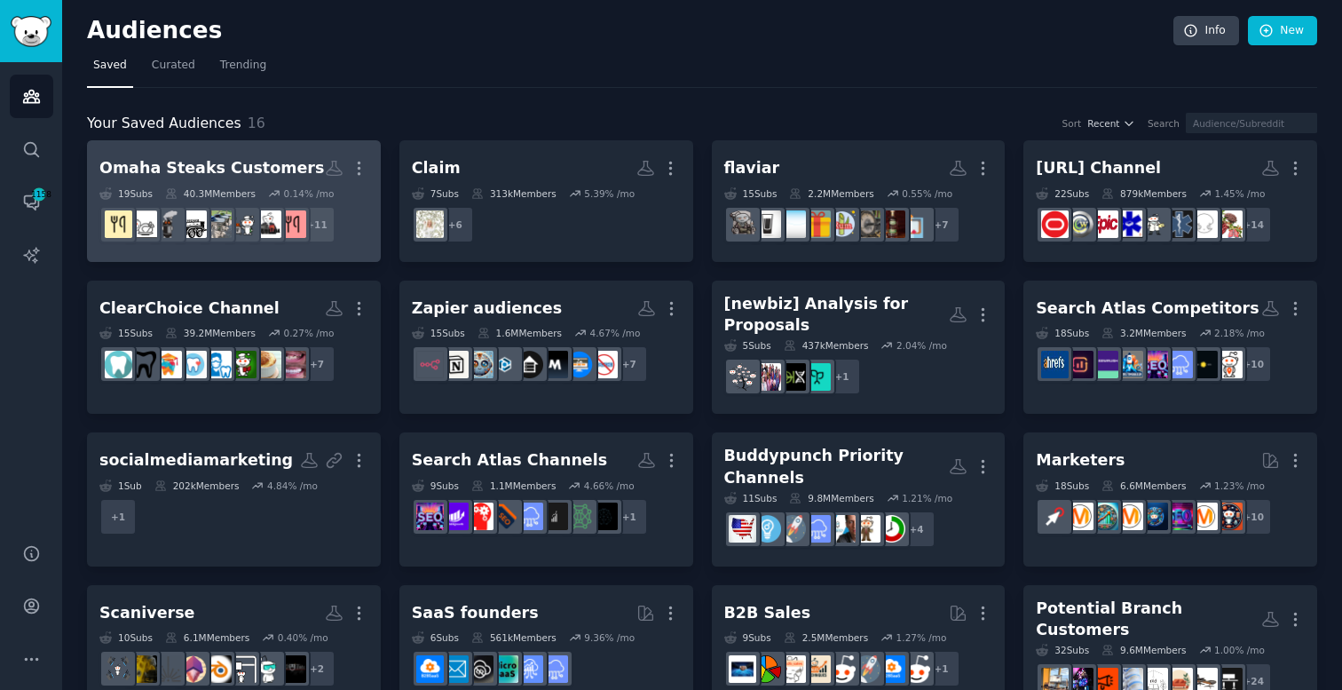
click at [363, 215] on dd "+ 11" at bounding box center [233, 225] width 269 height 50
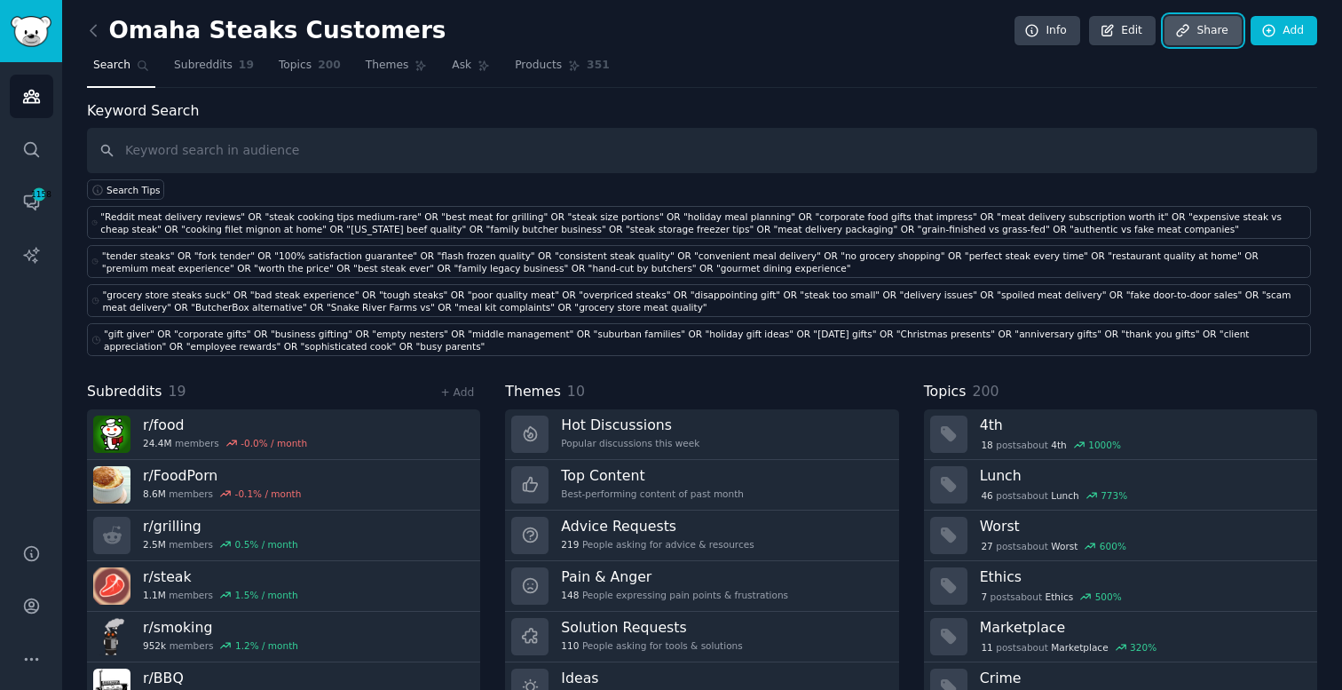
click at [1190, 40] on link "Share" at bounding box center [1202, 31] width 76 height 30
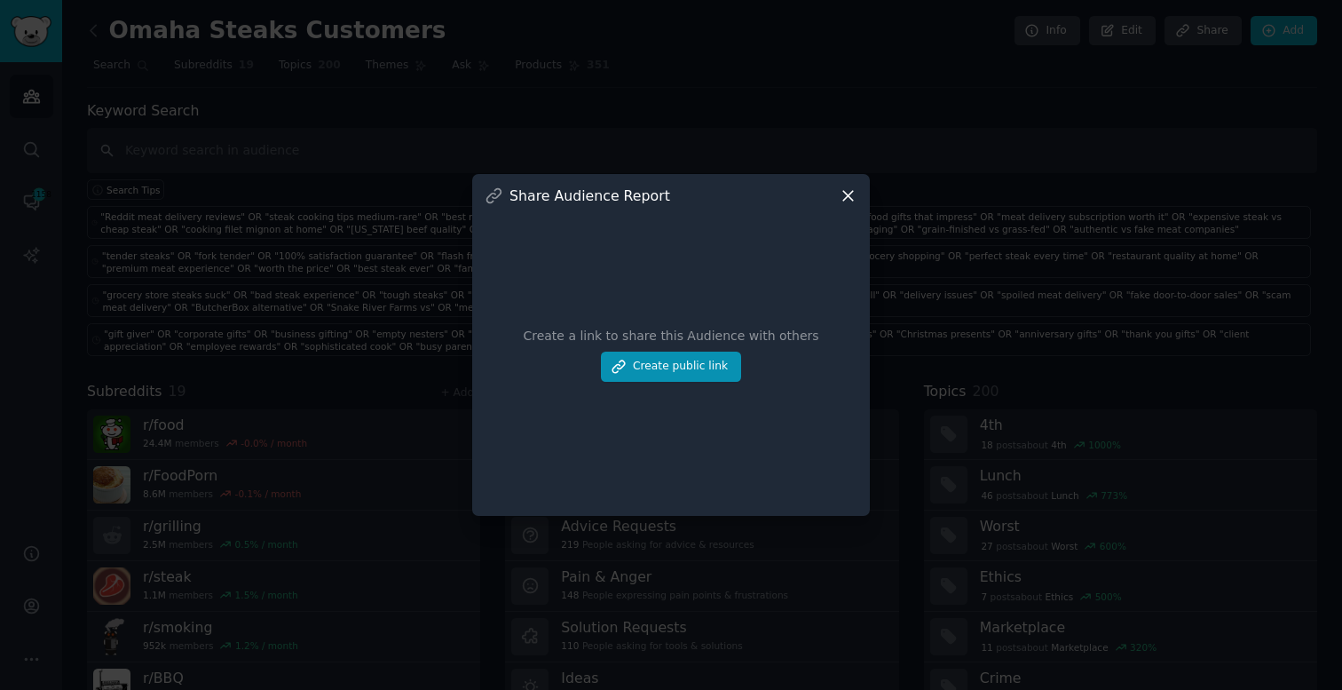
click at [1153, 101] on div at bounding box center [671, 345] width 1342 height 690
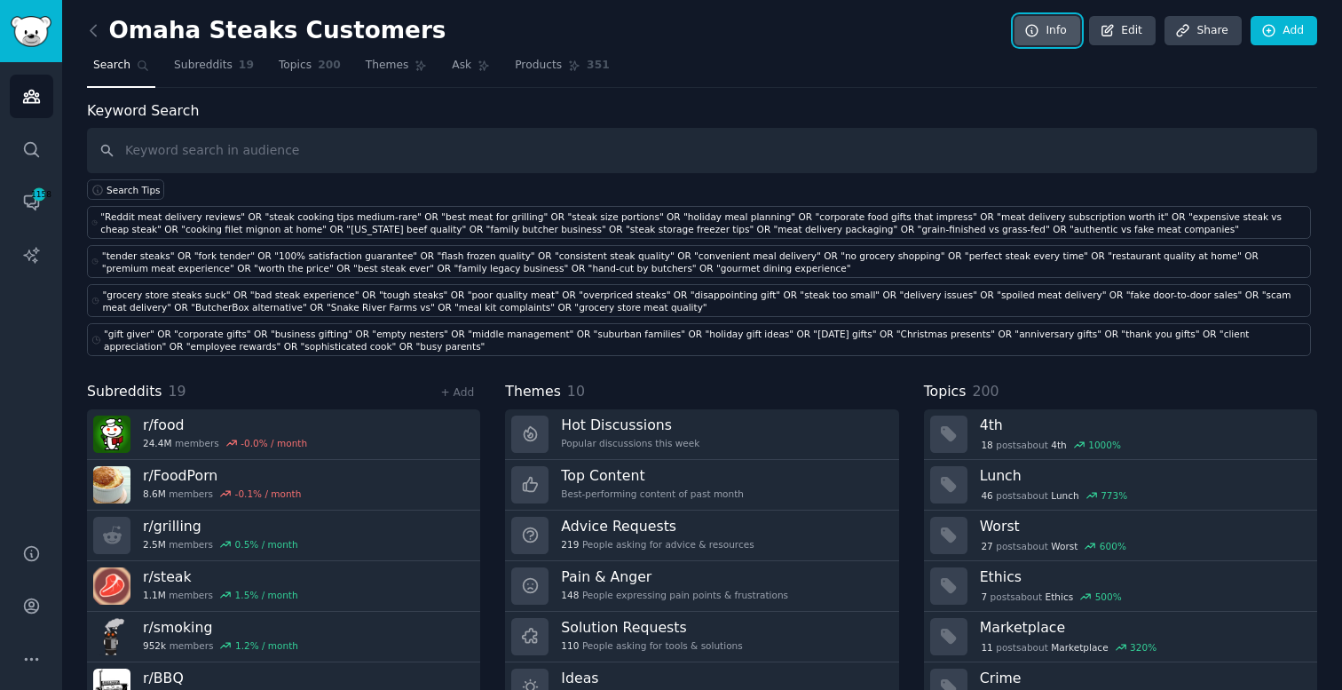
click at [1037, 24] on icon at bounding box center [1032, 31] width 16 height 16
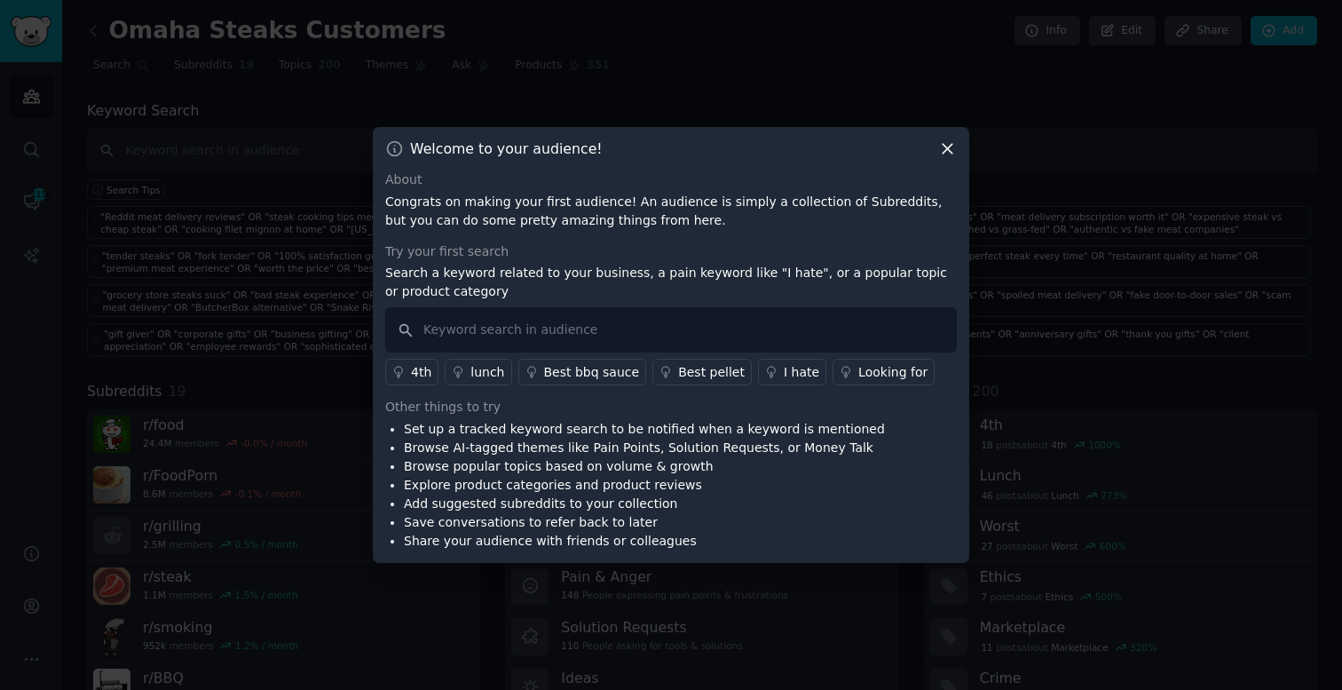
click at [1011, 141] on div at bounding box center [671, 345] width 1342 height 690
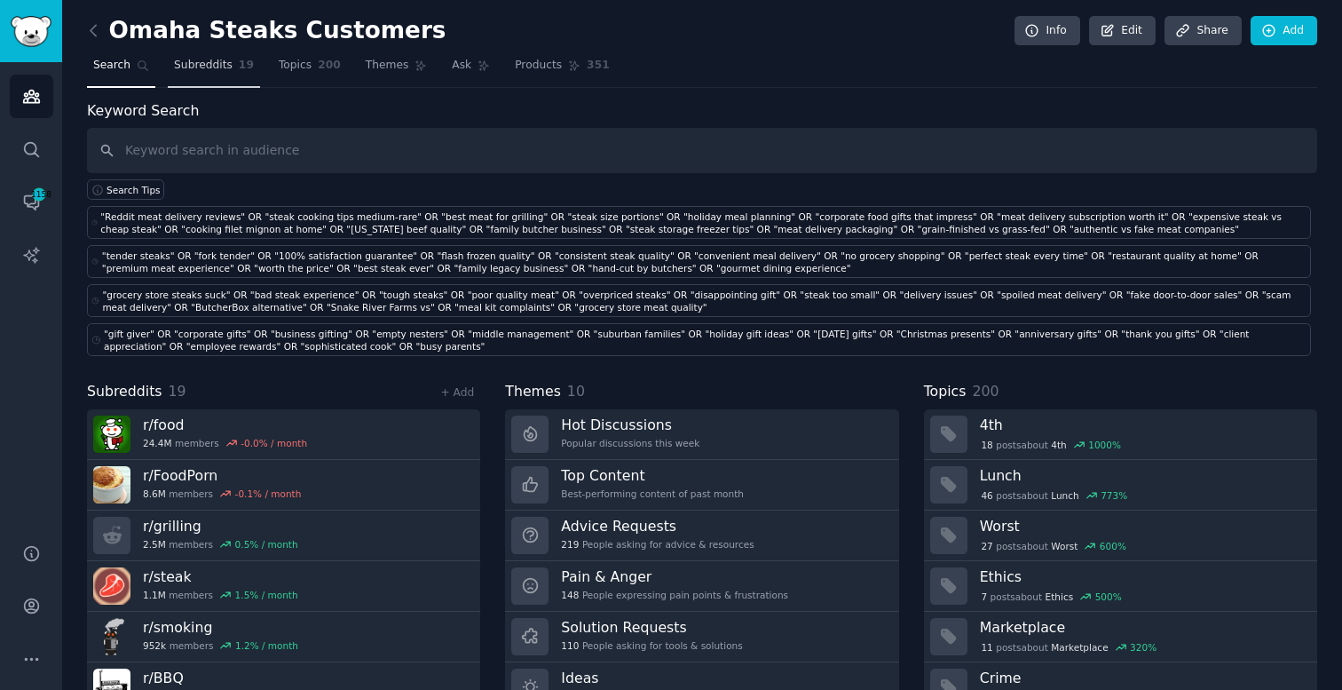
click at [216, 66] on span "Subreddits" at bounding box center [203, 66] width 59 height 16
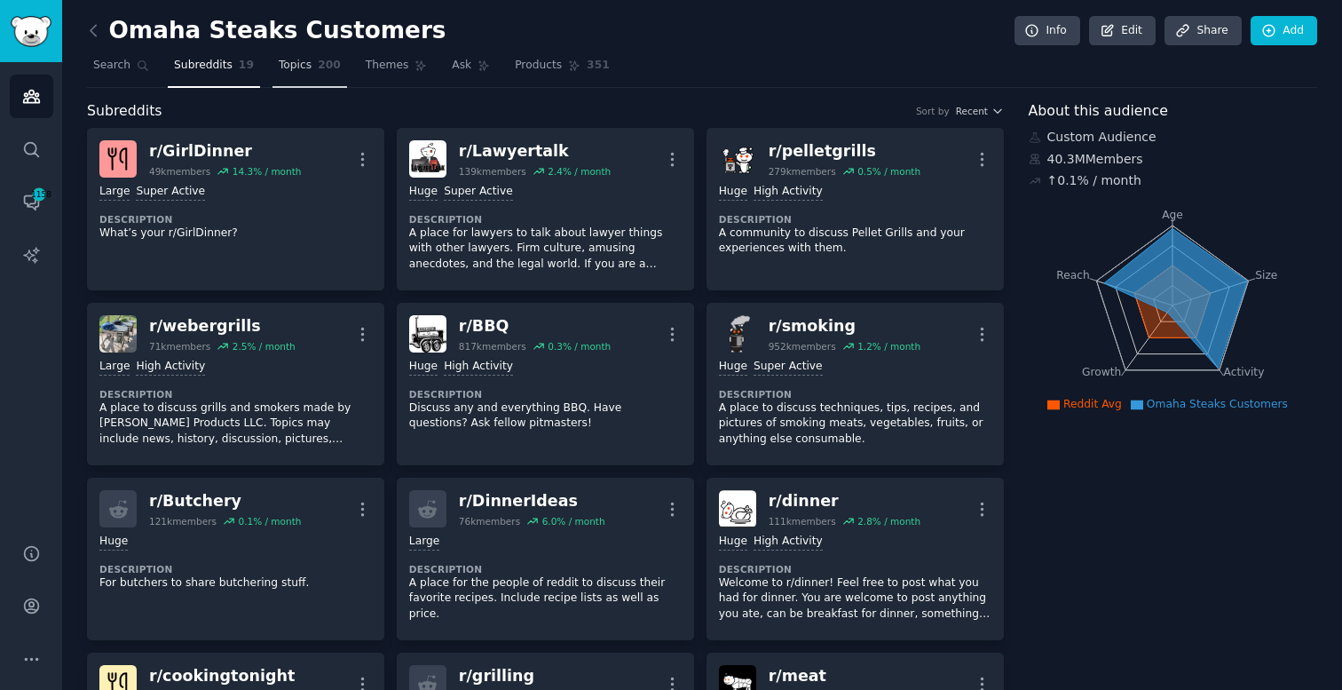
click at [321, 69] on span "200" at bounding box center [329, 66] width 23 height 16
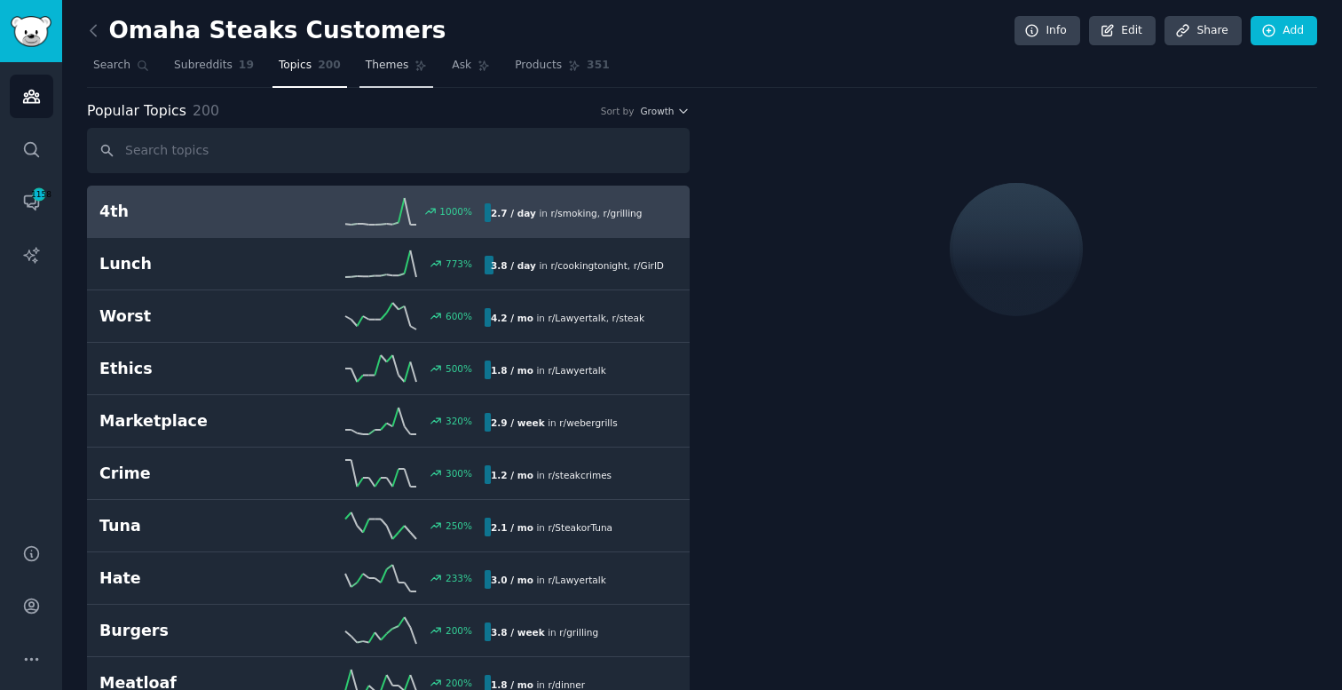
click at [397, 67] on span "Themes" at bounding box center [387, 66] width 43 height 16
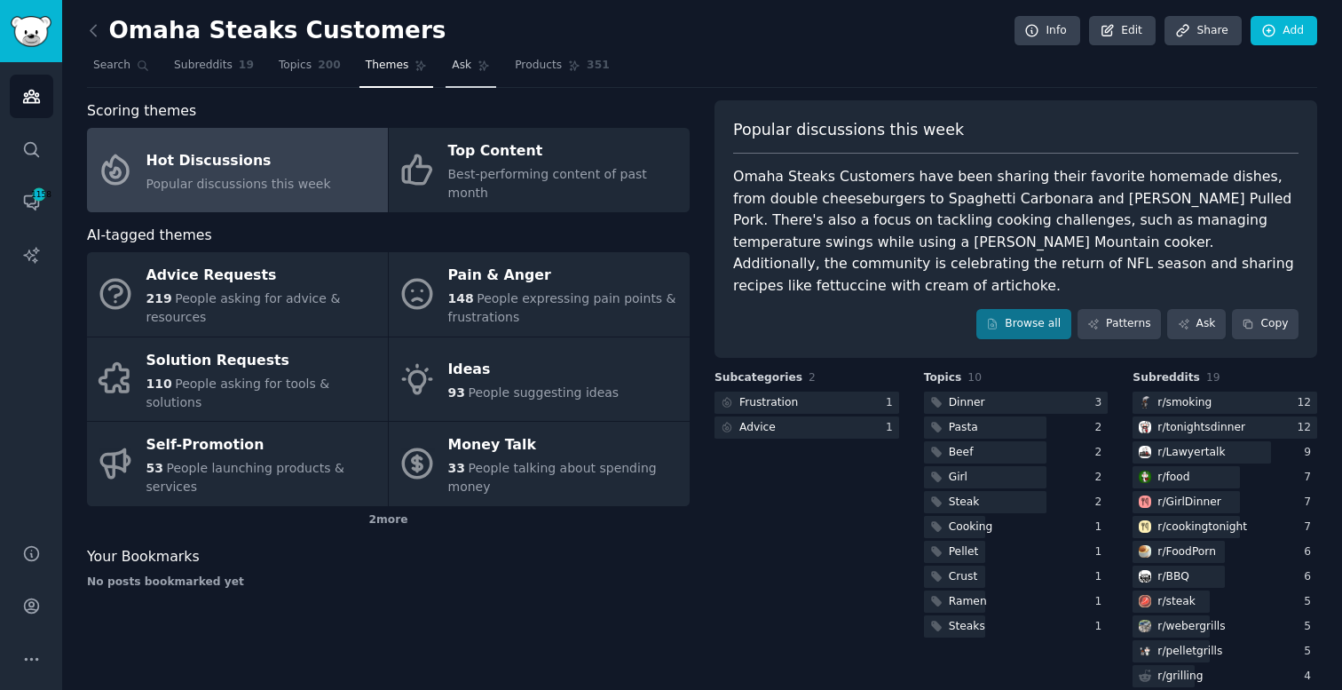
click at [469, 66] on link "Ask" at bounding box center [471, 69] width 51 height 36
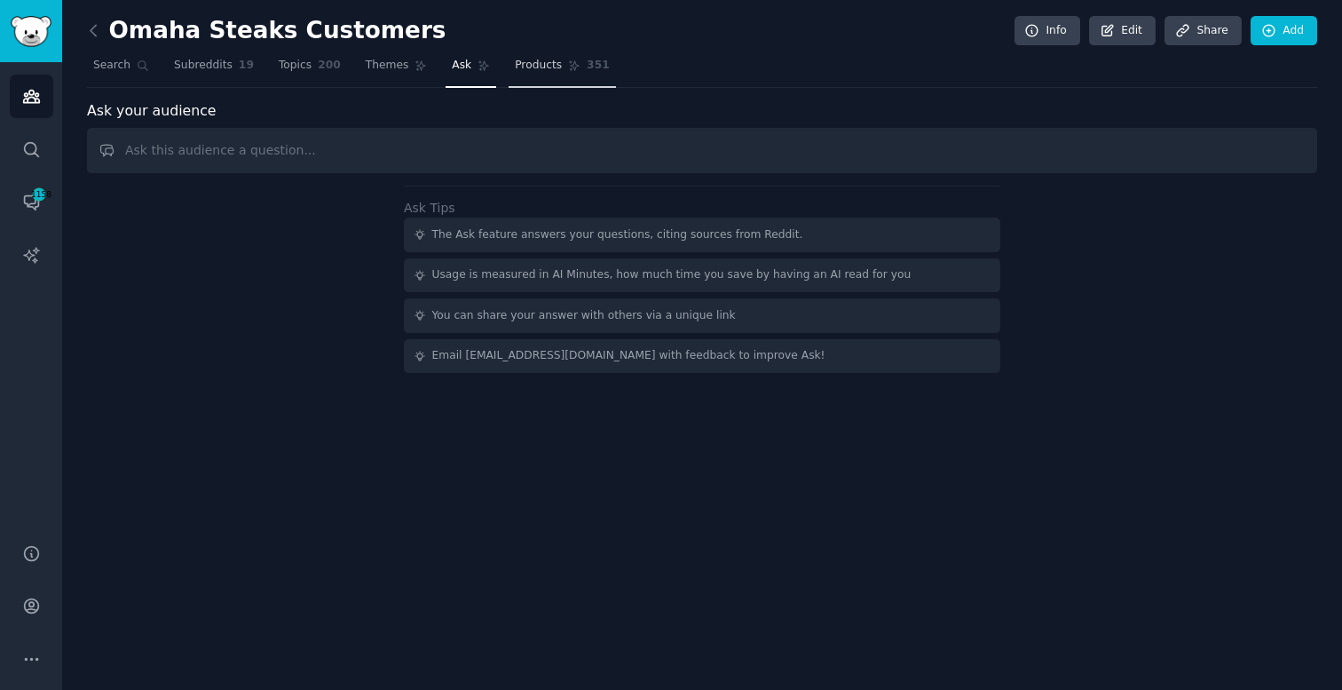
click at [536, 65] on span "Products" at bounding box center [538, 66] width 47 height 16
